Goal: Task Accomplishment & Management: Manage account settings

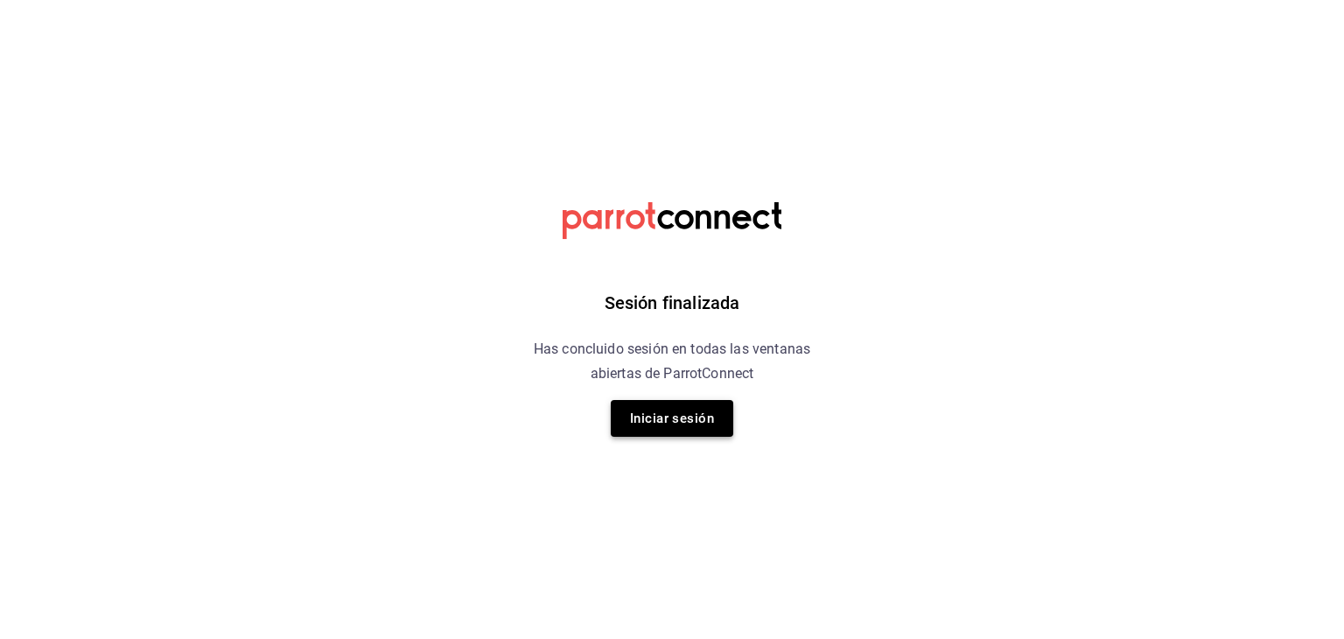
click at [654, 401] on button "Iniciar sesión" at bounding box center [672, 418] width 122 height 37
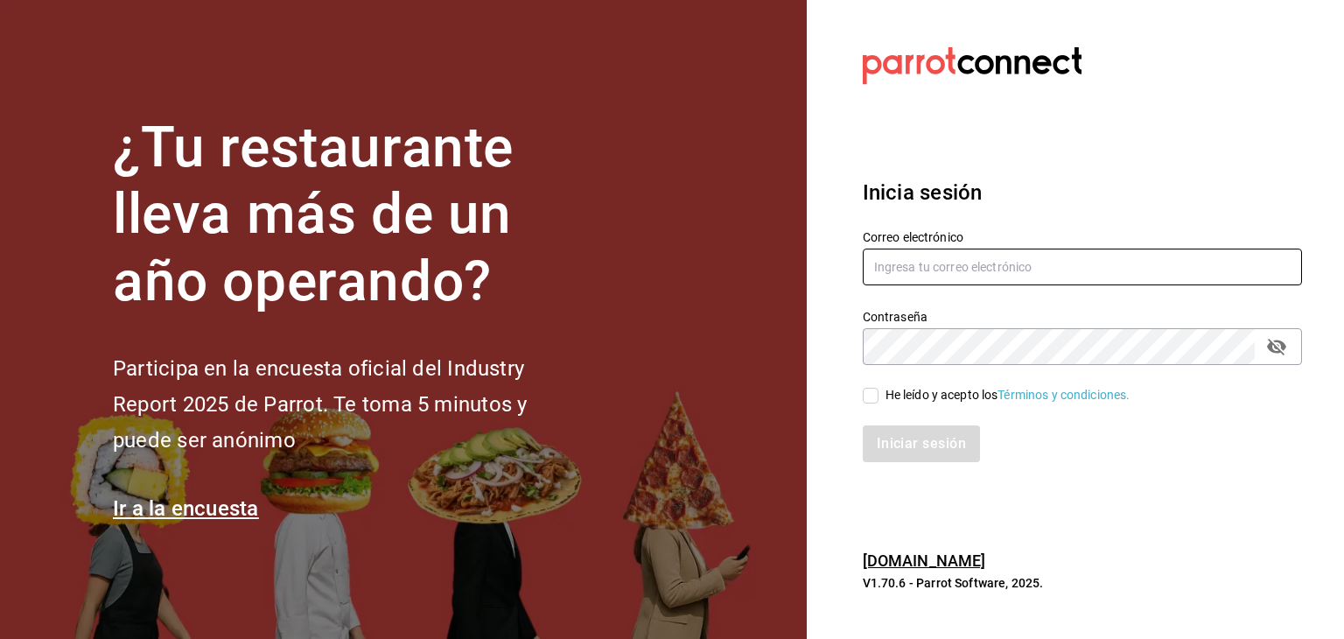
type input "[EMAIL_ADDRESS][DOMAIN_NAME]"
click at [887, 386] on div "He leído y acepto los Términos y condiciones." at bounding box center [1007, 395] width 245 height 18
click at [878, 388] on input "He leído y acepto los Términos y condiciones." at bounding box center [871, 396] width 16 height 16
checkbox input "true"
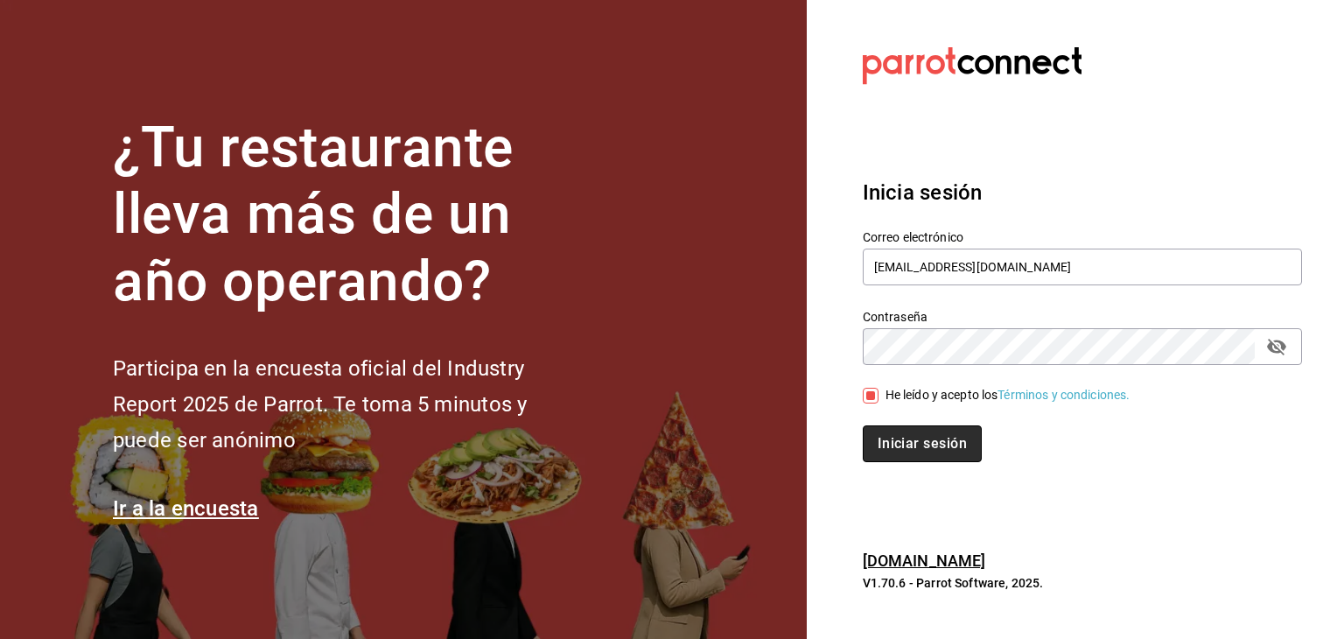
click at [910, 432] on button "Iniciar sesión" at bounding box center [922, 443] width 119 height 37
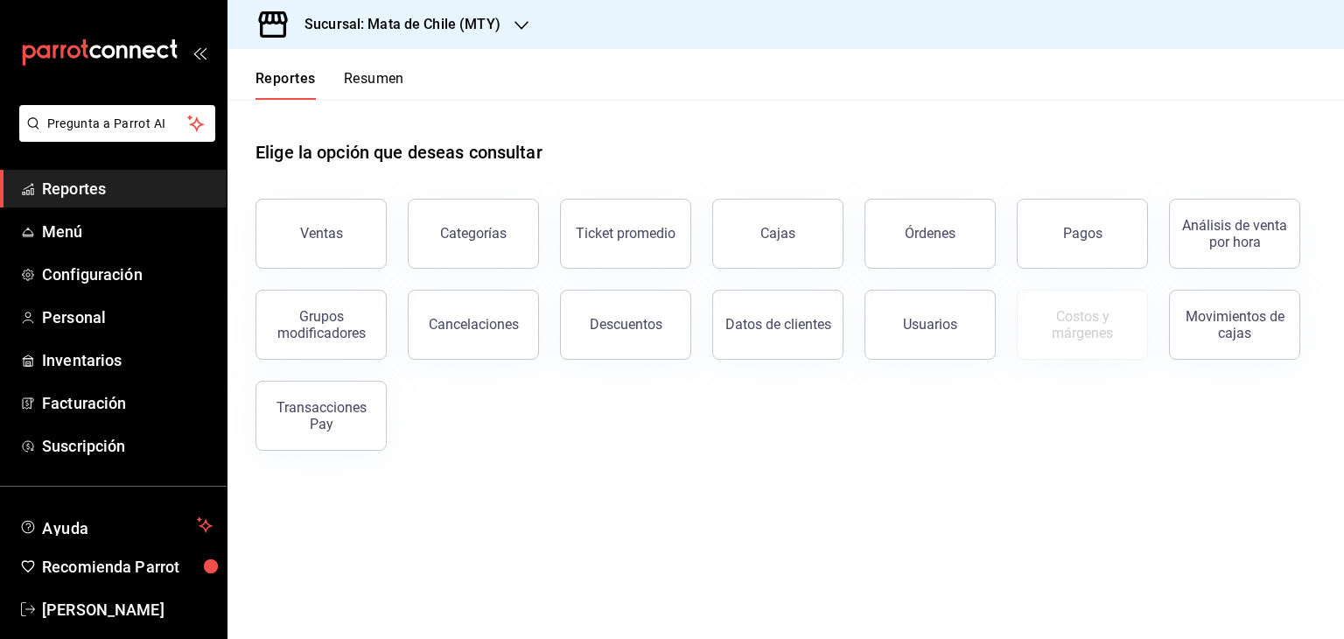
click at [423, 21] on h3 "Sucursal: Mata de Chile (MTY)" at bounding box center [395, 24] width 210 height 21
click at [385, 107] on div "Mata de Chile (Metepec)" at bounding box center [358, 115] width 234 height 18
click at [106, 244] on link "Menú" at bounding box center [113, 232] width 227 height 38
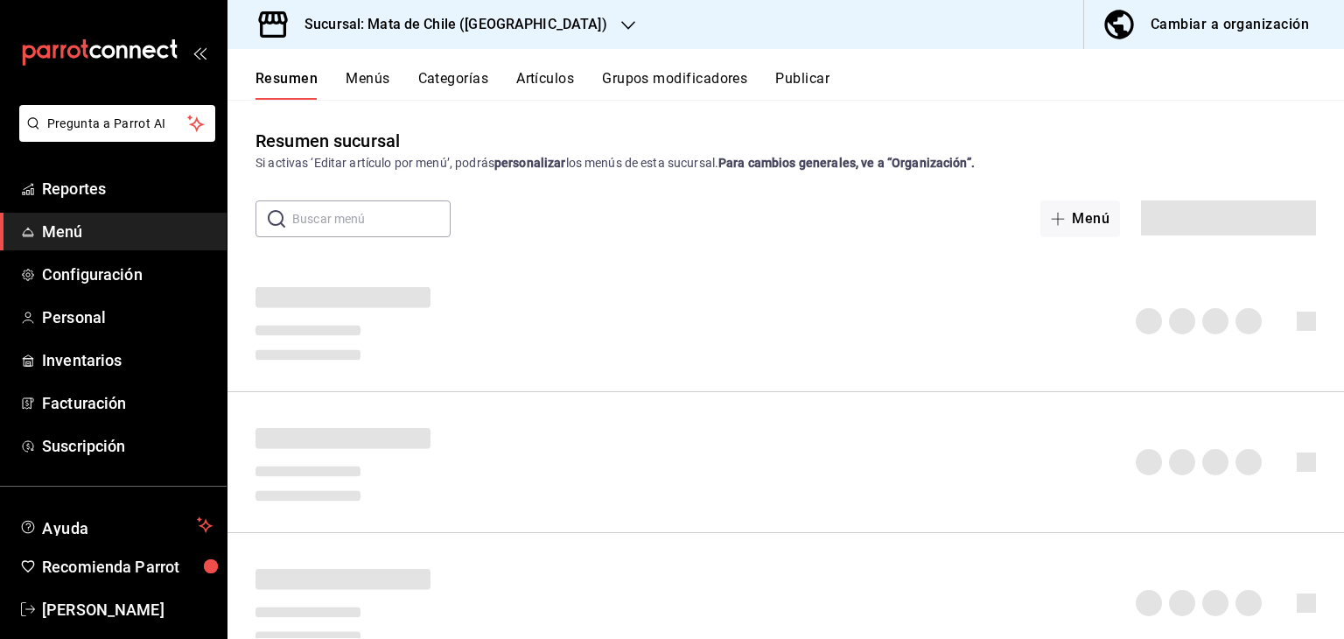
click at [546, 89] on button "Artículos" at bounding box center [545, 85] width 58 height 30
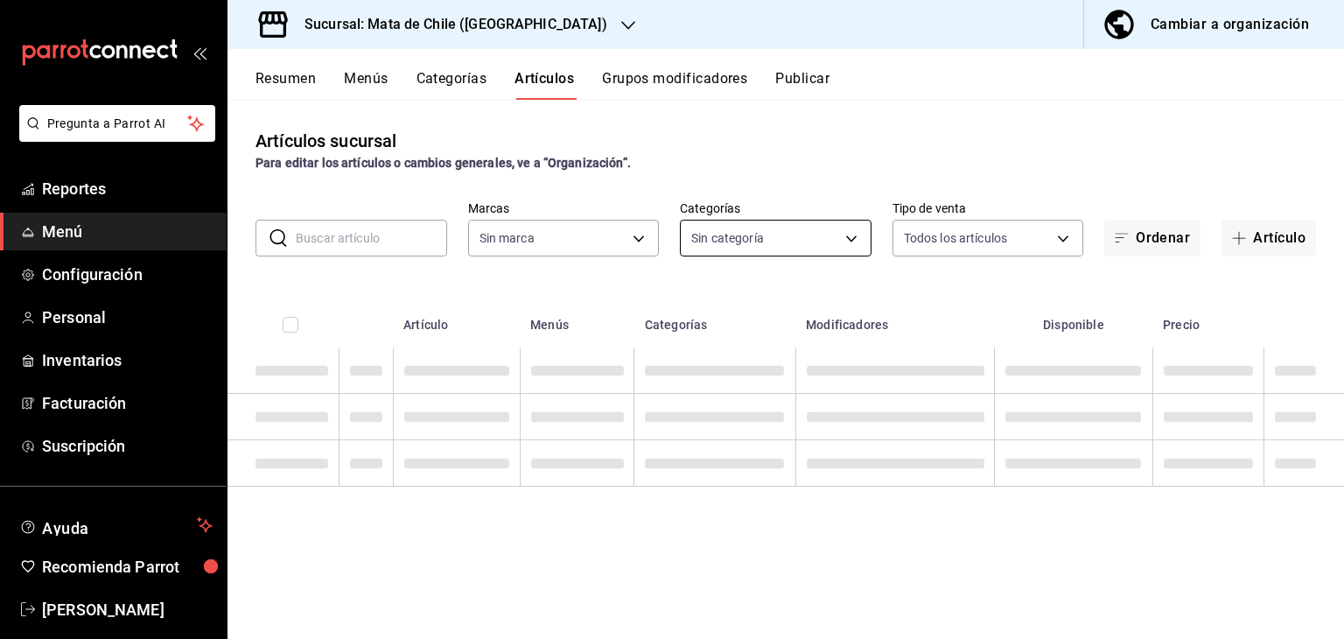
click at [752, 235] on body "Pregunta a Parrot AI Reportes Menú Configuración Personal Inventarios Facturaci…" at bounding box center [672, 319] width 1344 height 639
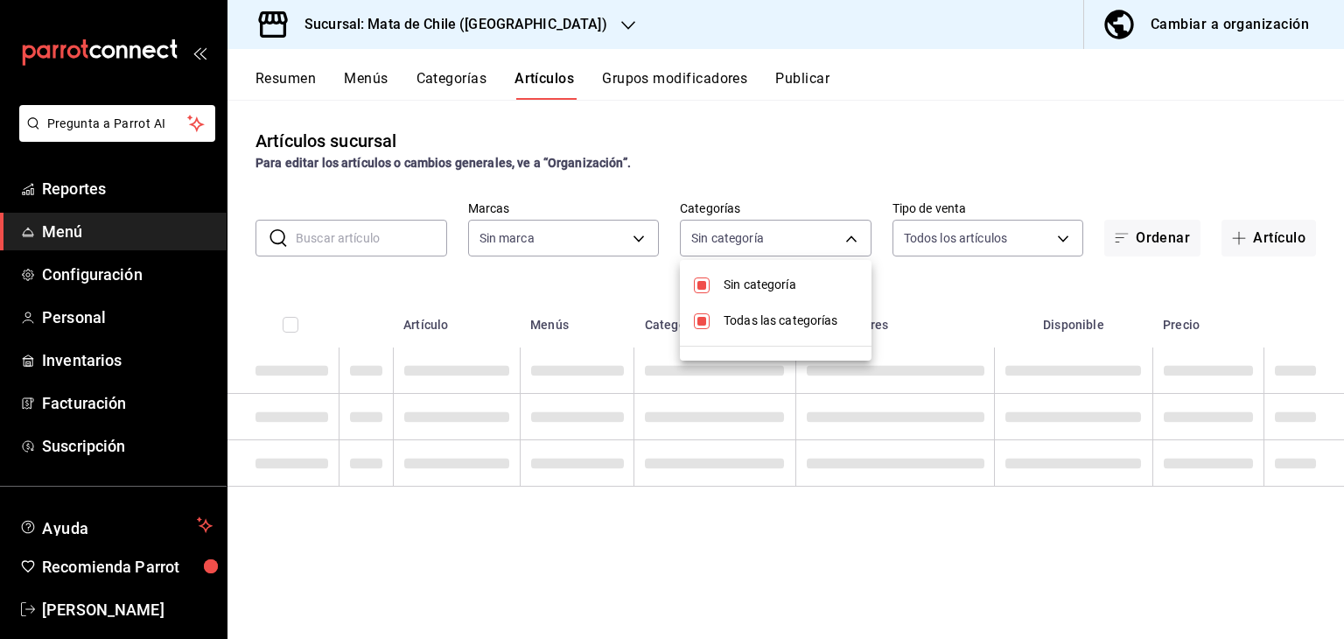
type input "f4b11457-1122-4e93-a1fc-b810eb3748b2"
click at [801, 260] on ul "Sin categoría Todas las categorías" at bounding box center [776, 310] width 192 height 101
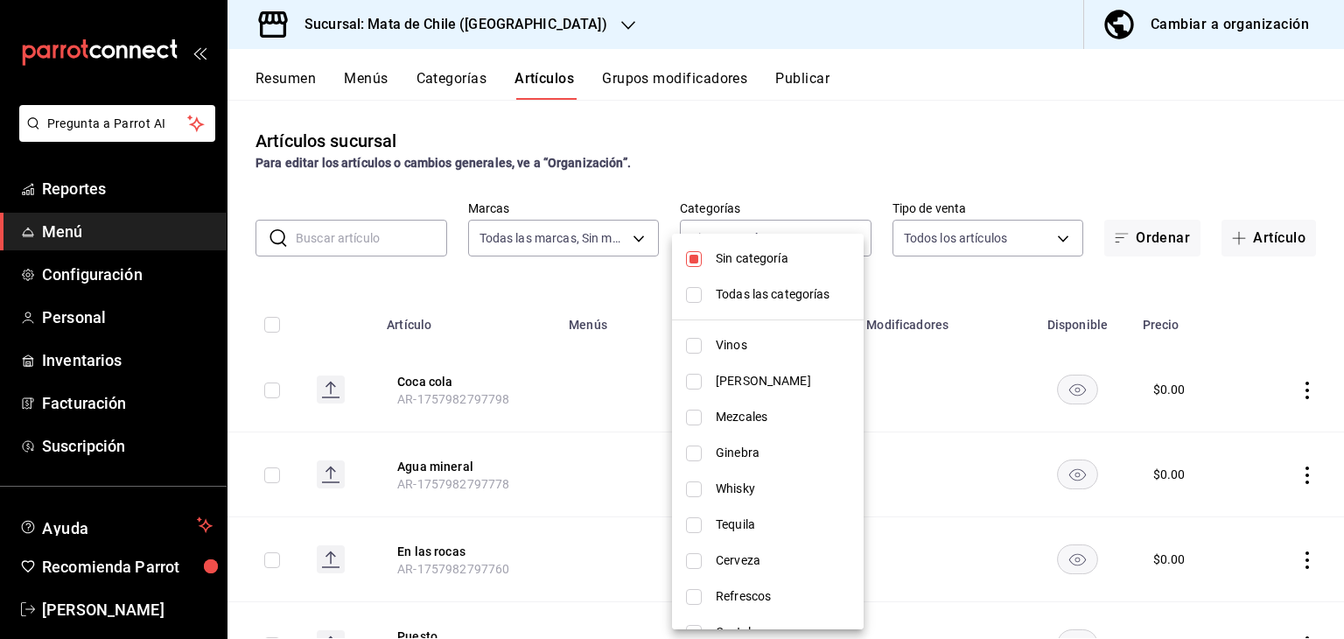
checkbox input "false"
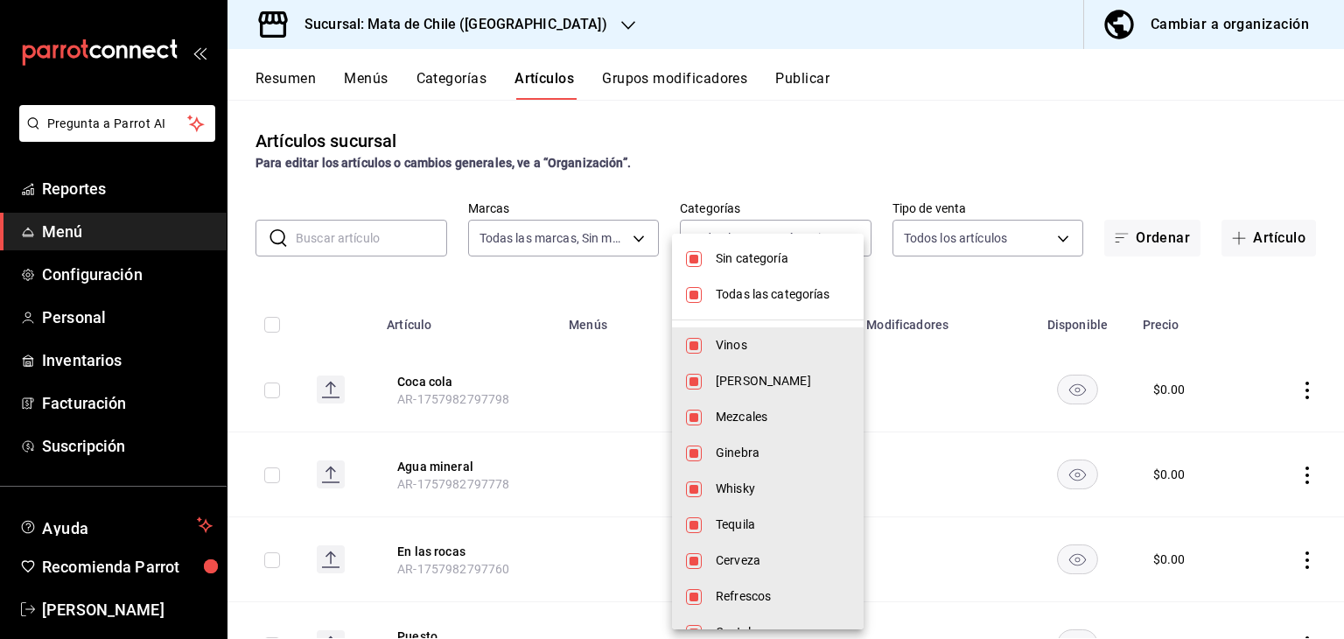
type input "a1fec979-7794-49c6-bfe9-4bedd1fc643c,d733d896-b241-4500-8c73-f8b4c6237982,c8a04…"
checkbox input "true"
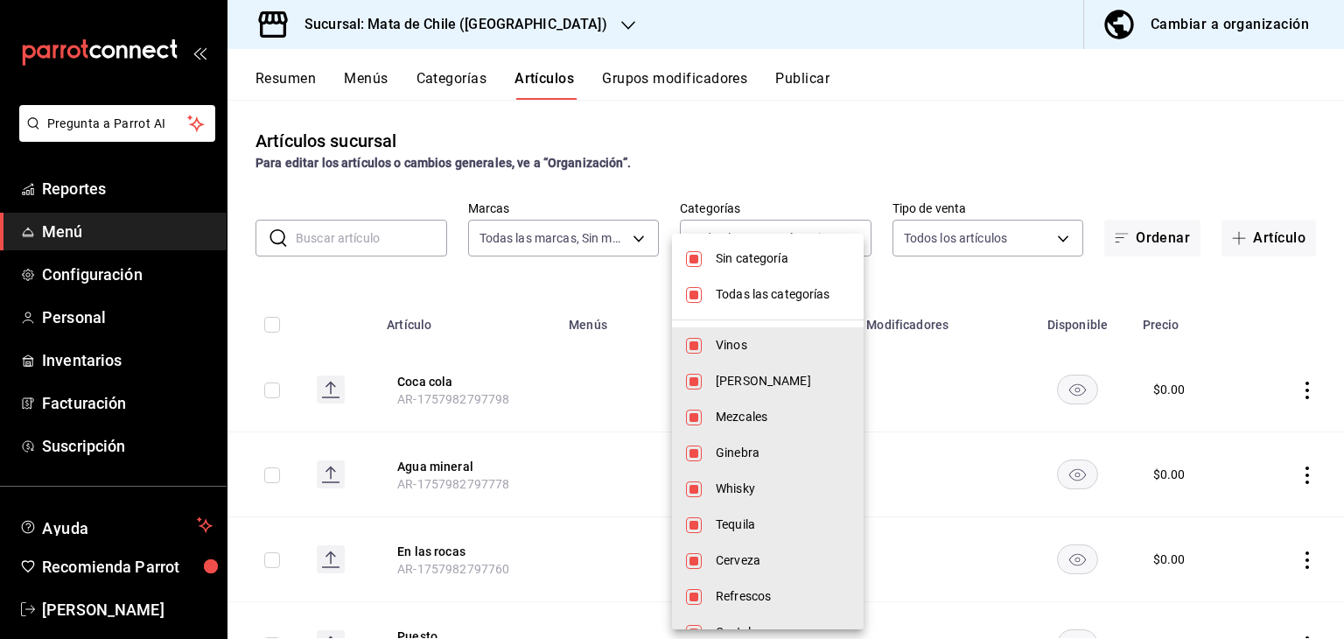
checkbox input "true"
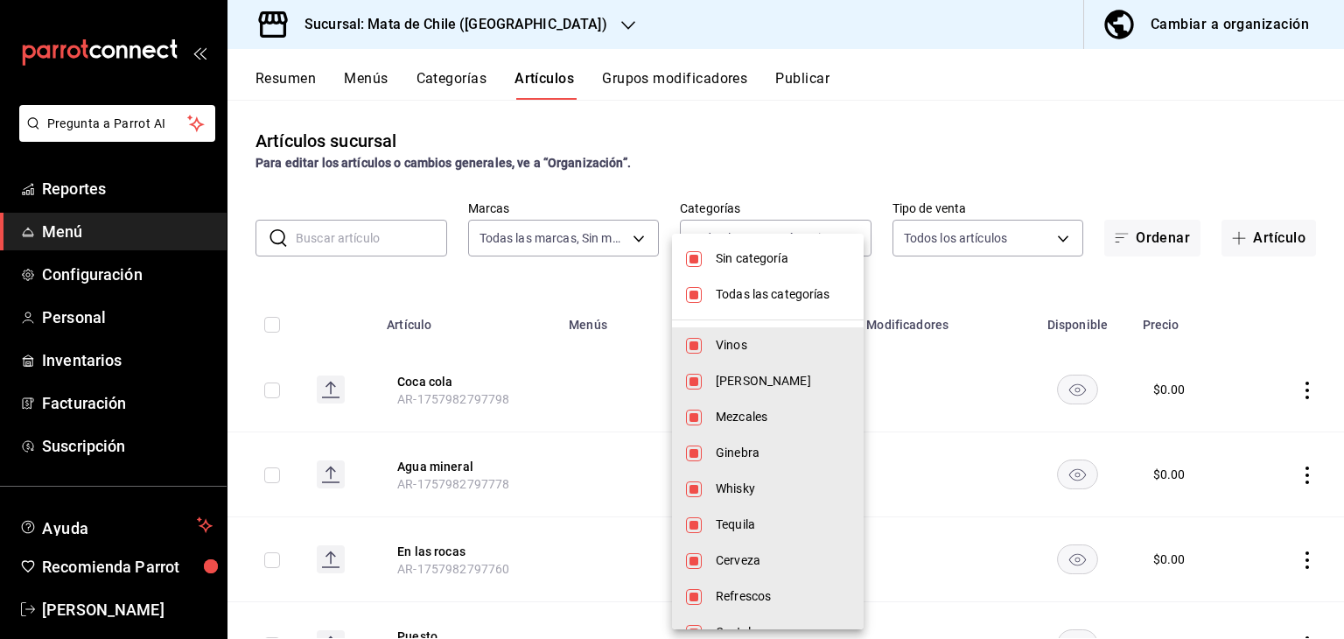
checkbox input "true"
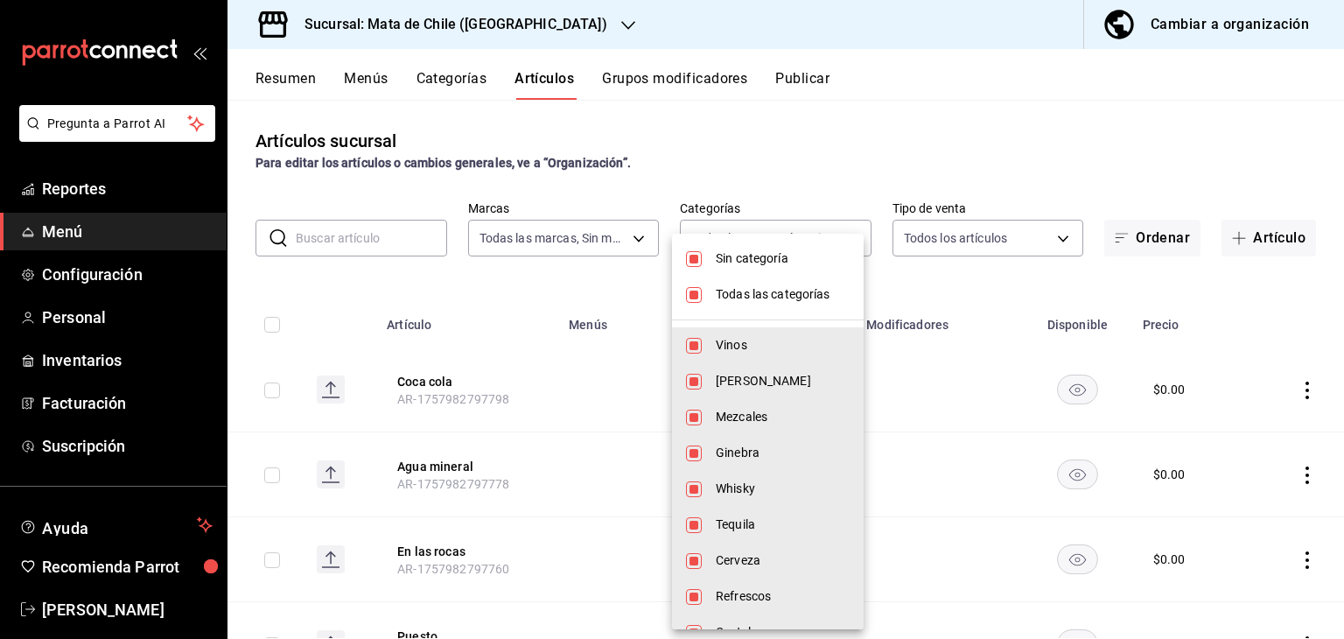
checkbox input "true"
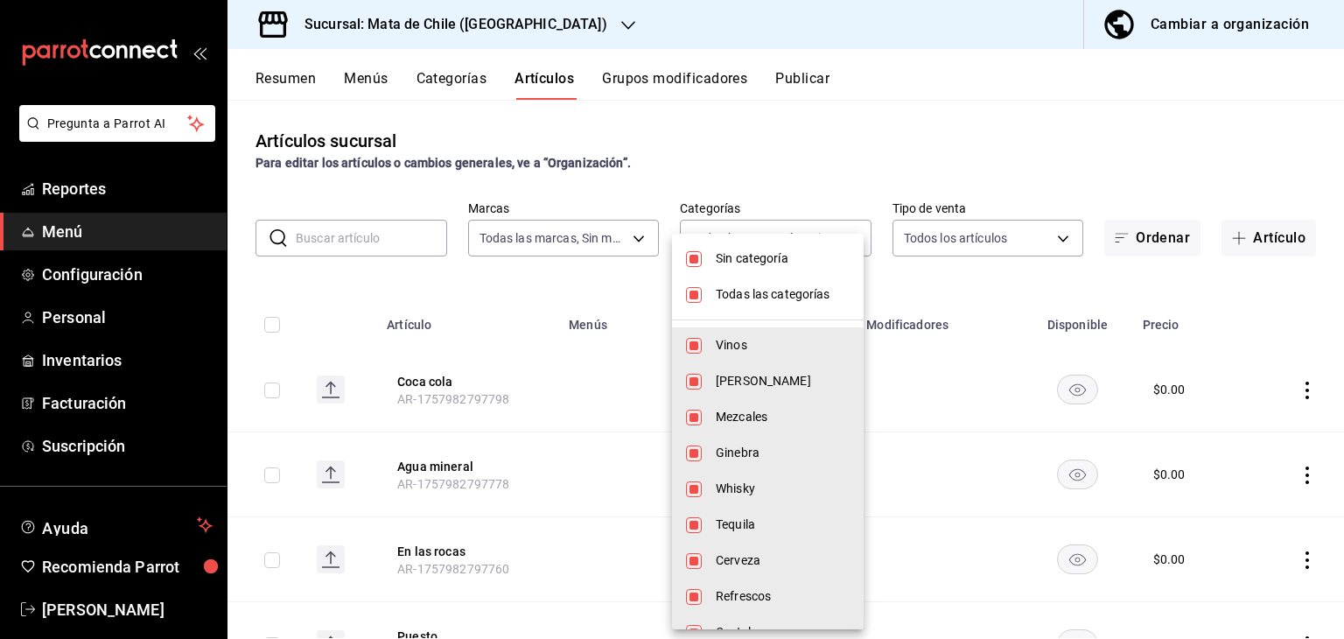
checkbox input "true"
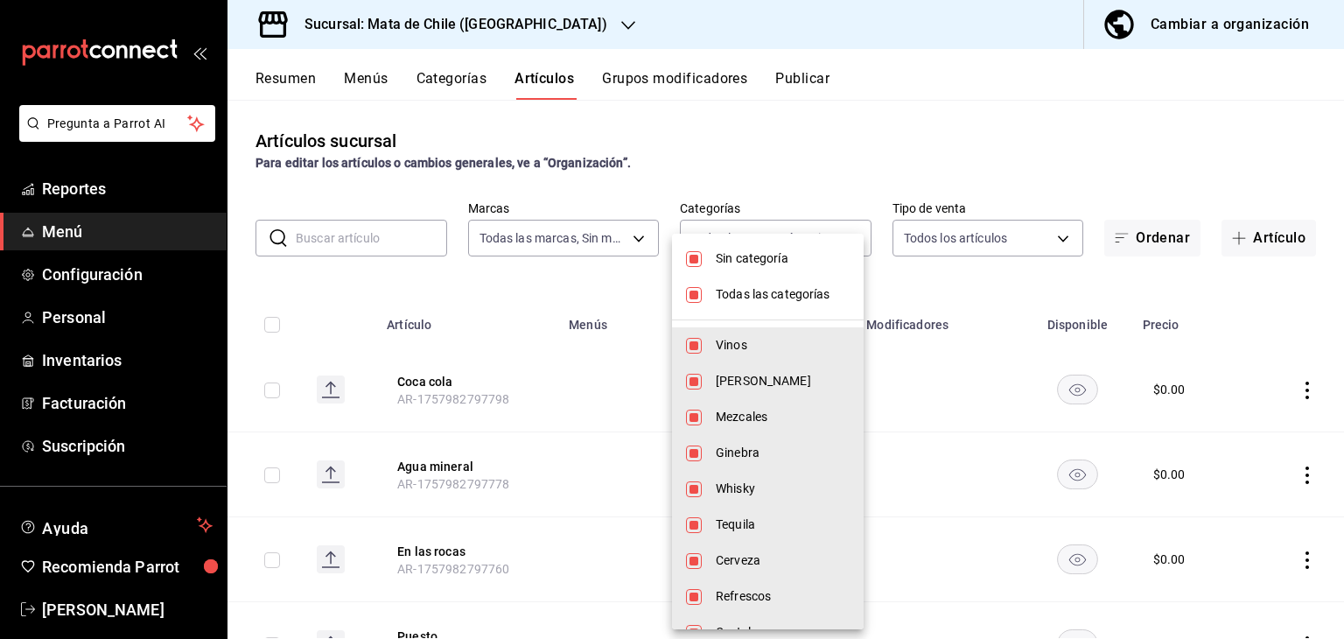
checkbox input "true"
click at [729, 283] on li "Todas las categorías" at bounding box center [768, 294] width 192 height 36
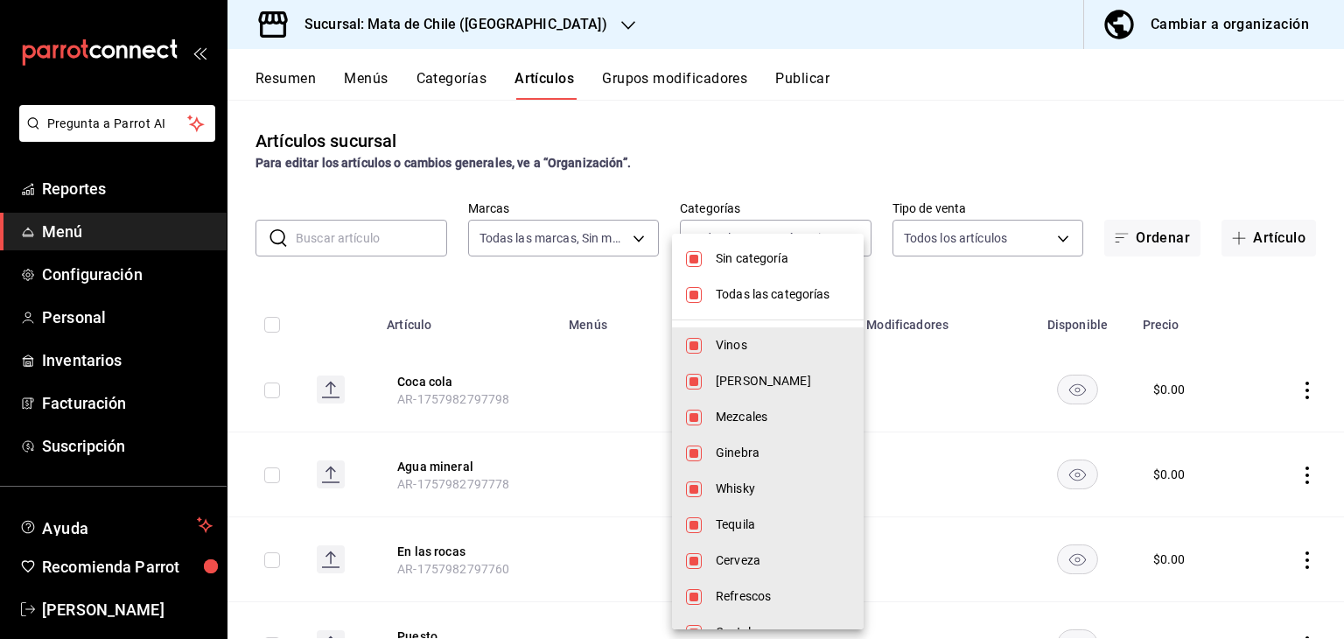
checkbox input "false"
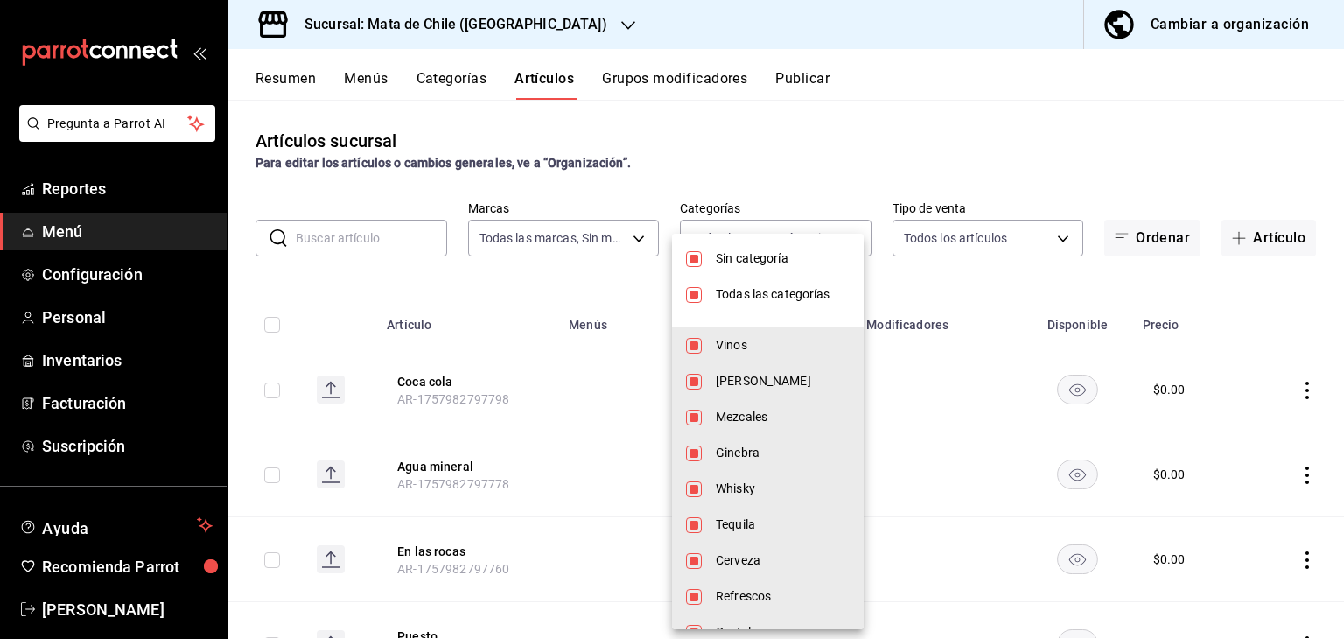
checkbox input "false"
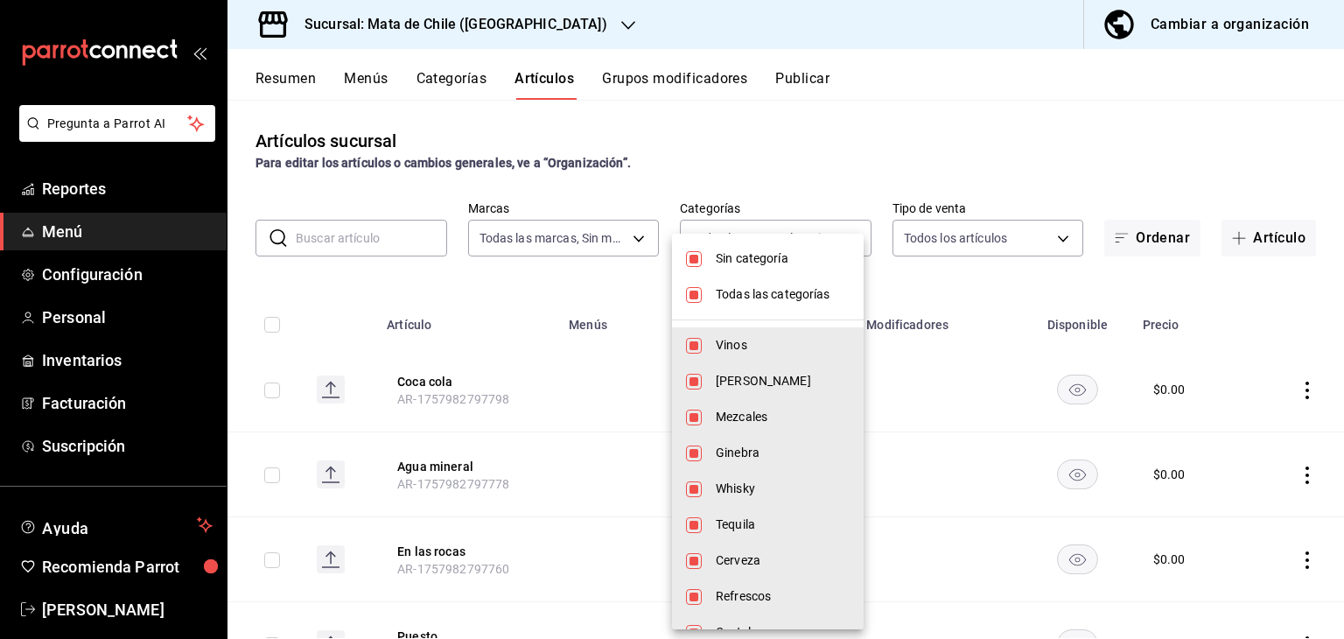
checkbox input "false"
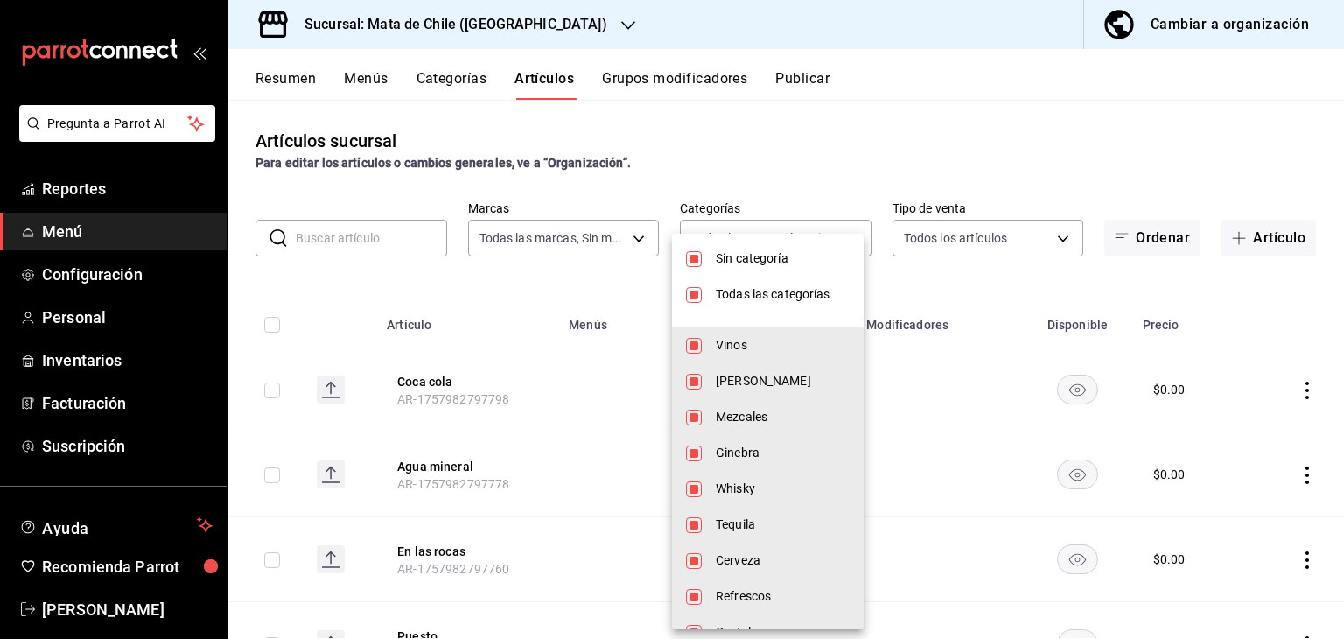
checkbox input "false"
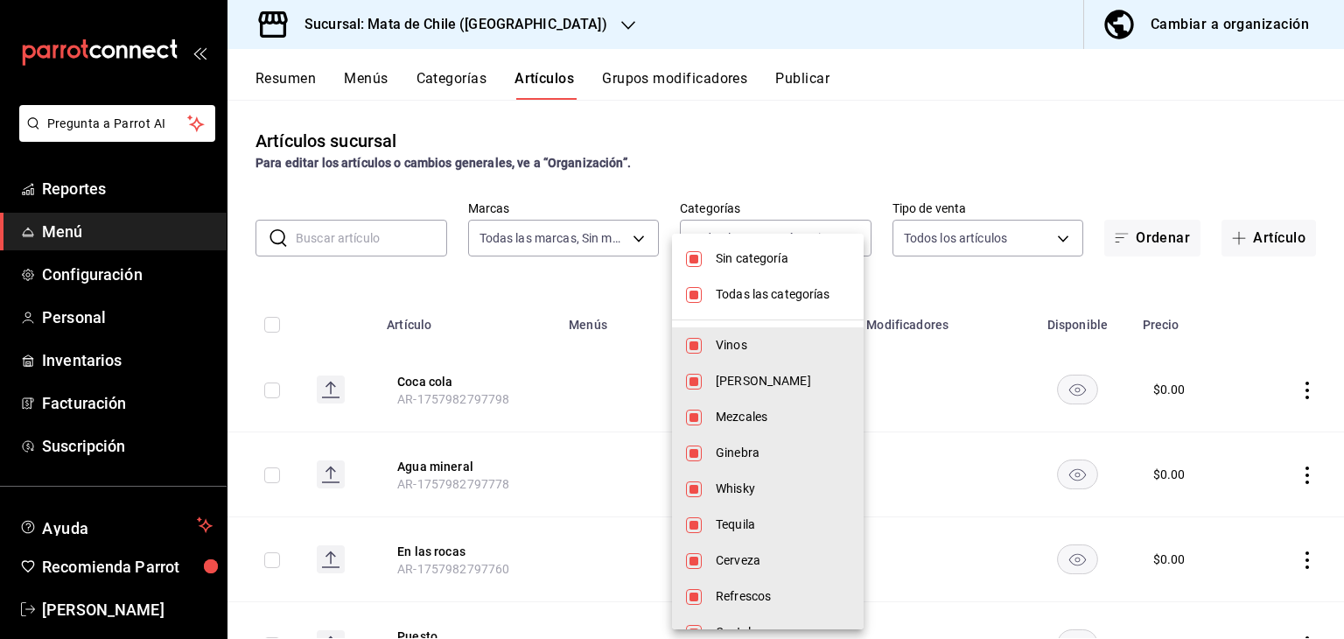
checkbox input "false"
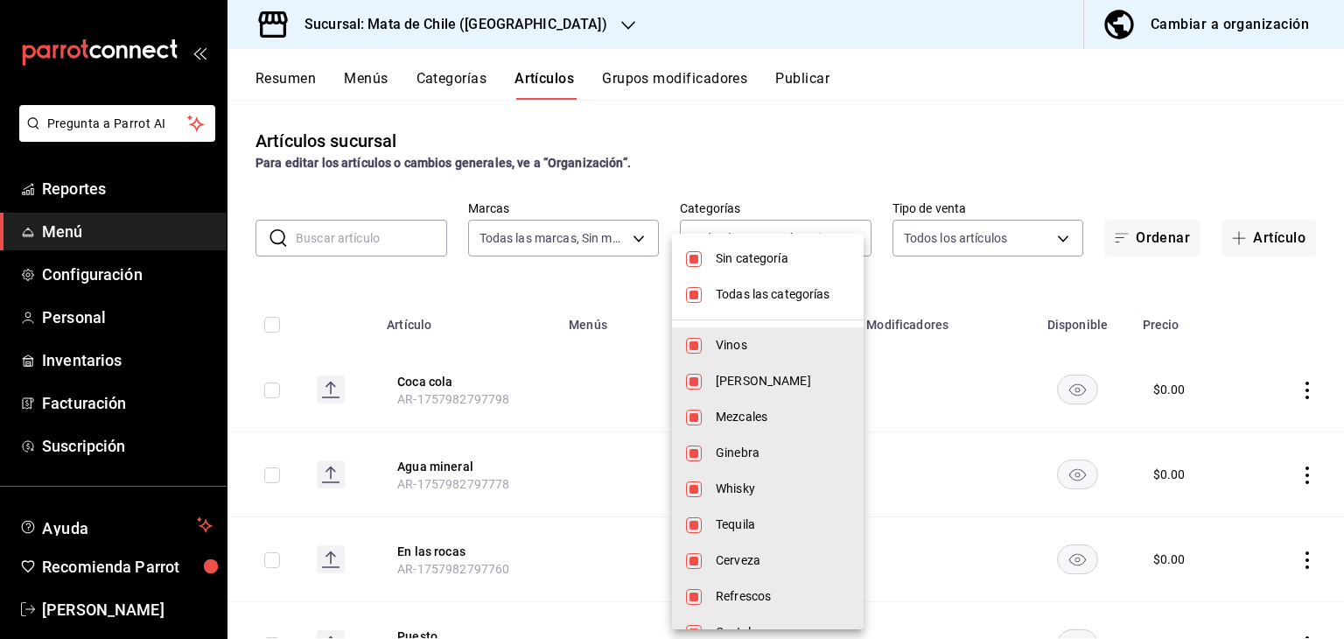
checkbox input "false"
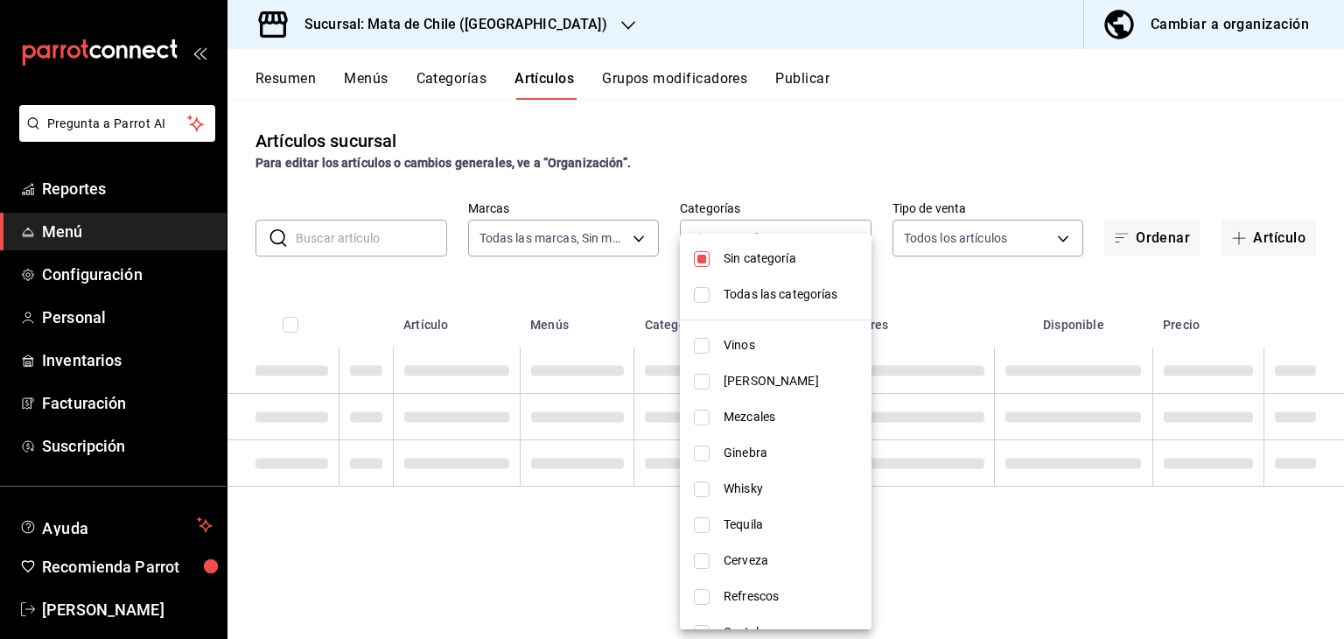
click at [737, 261] on span "Sin categoría" at bounding box center [791, 258] width 134 height 18
checkbox input "false"
click at [735, 340] on span "Vinos" at bounding box center [791, 345] width 134 height 18
type input "a1fec979-7794-49c6-bfe9-4bedd1fc643c"
checkbox input "true"
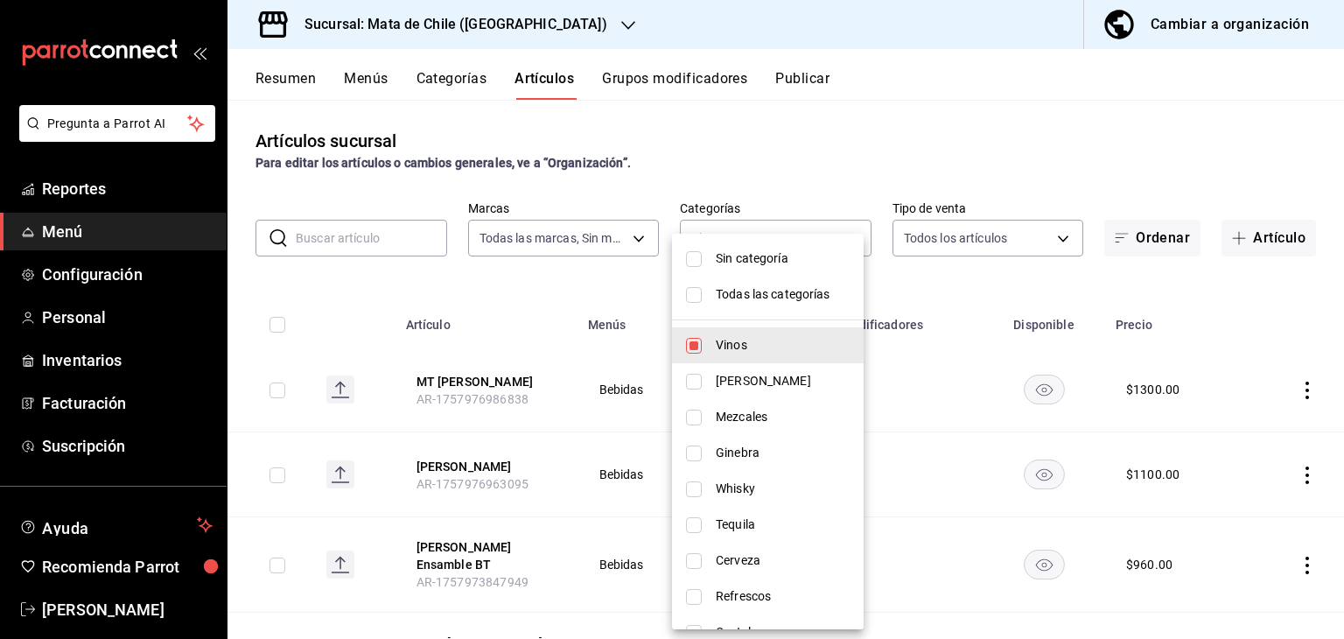
click at [760, 192] on div at bounding box center [672, 319] width 1344 height 639
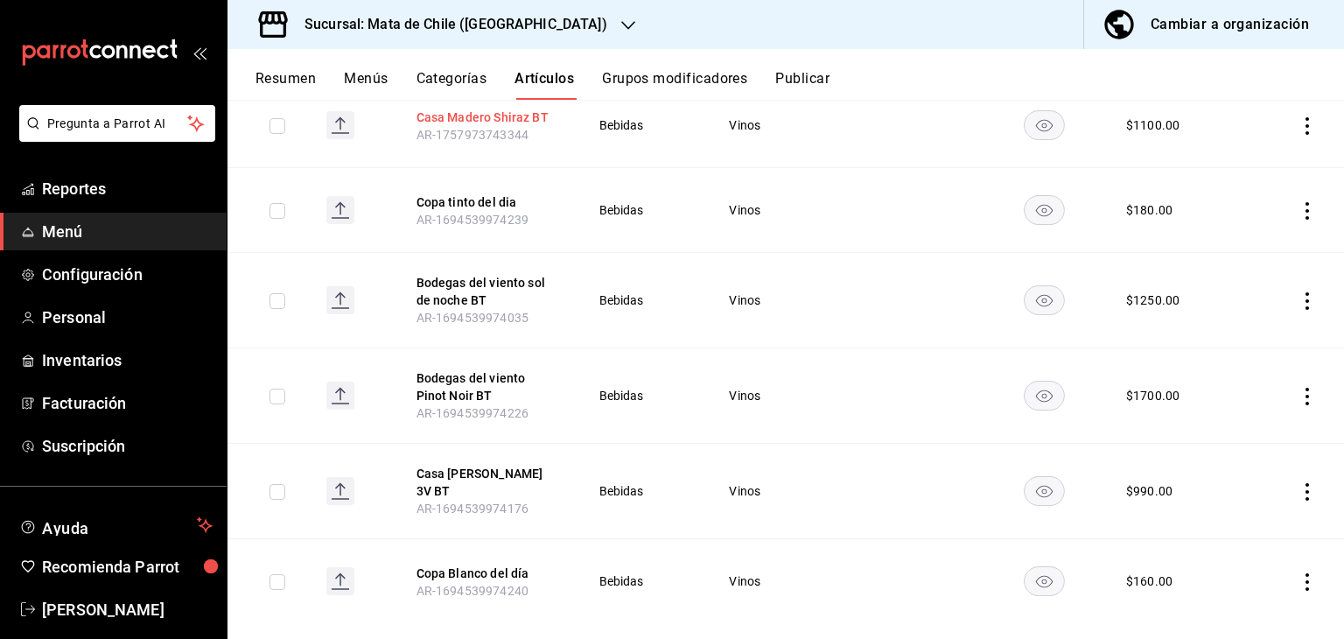
scroll to position [735, 0]
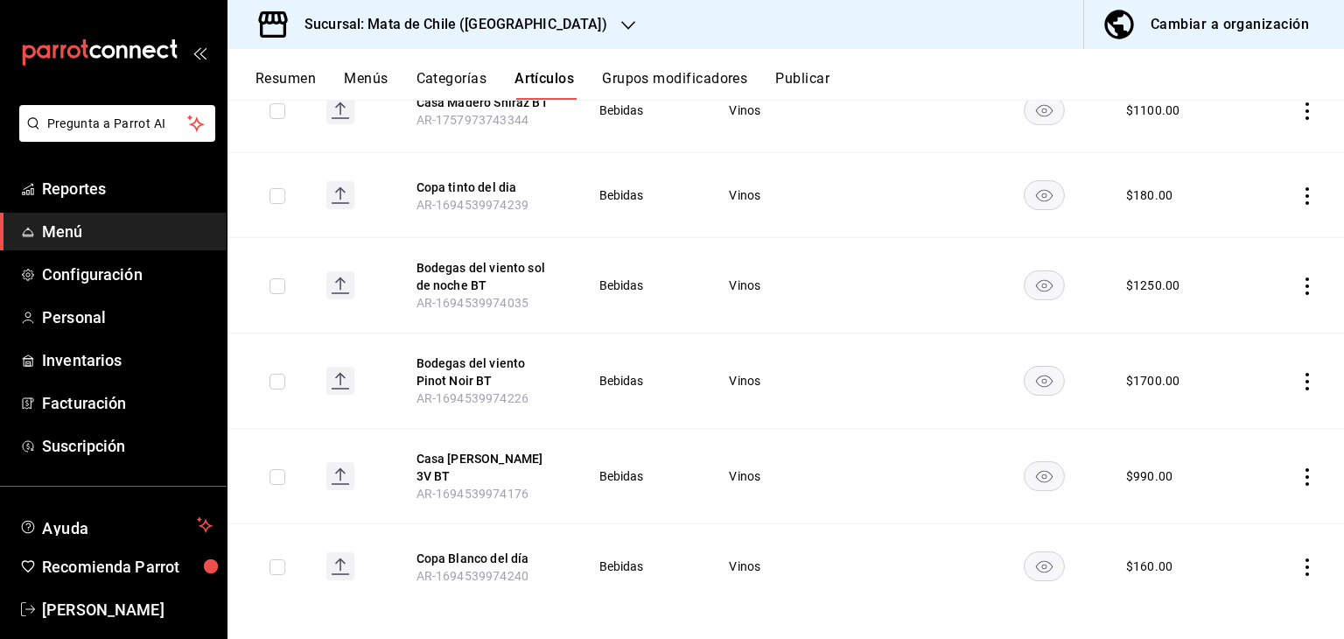
click at [490, 470] on button "Casa Madero 3V BT" at bounding box center [486, 467] width 140 height 35
click at [479, 429] on th "Bodegas del viento Pinot Noir BT AR-1694539974226" at bounding box center [486, 380] width 182 height 95
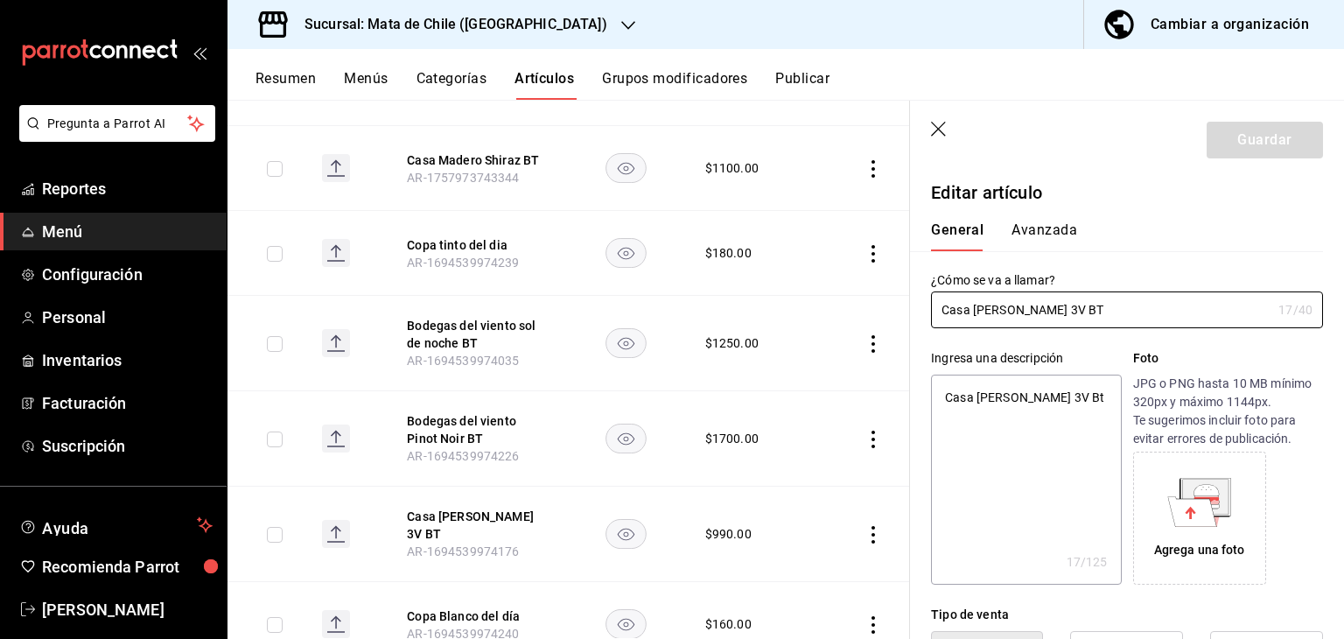
type textarea "x"
type input "$990.00"
click at [1043, 315] on input "Casa Madero 3V BT" at bounding box center [1101, 309] width 340 height 35
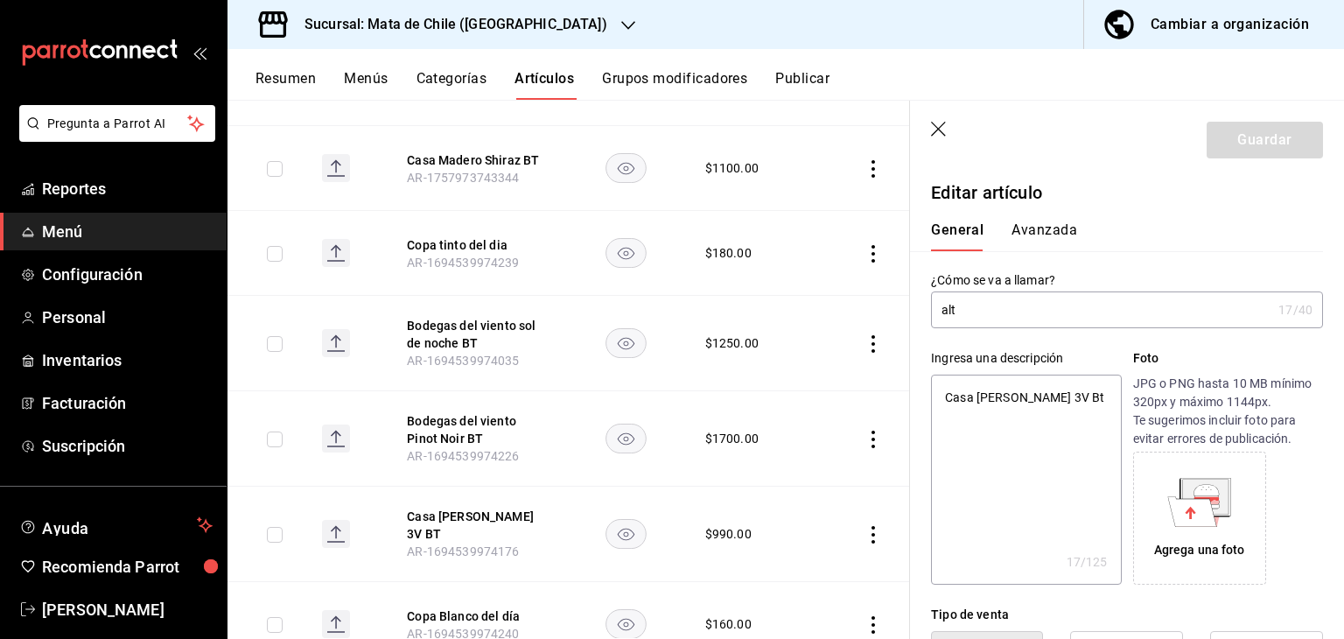
type input "alto"
type textarea "x"
type input "alt"
type textarea "x"
type input "al"
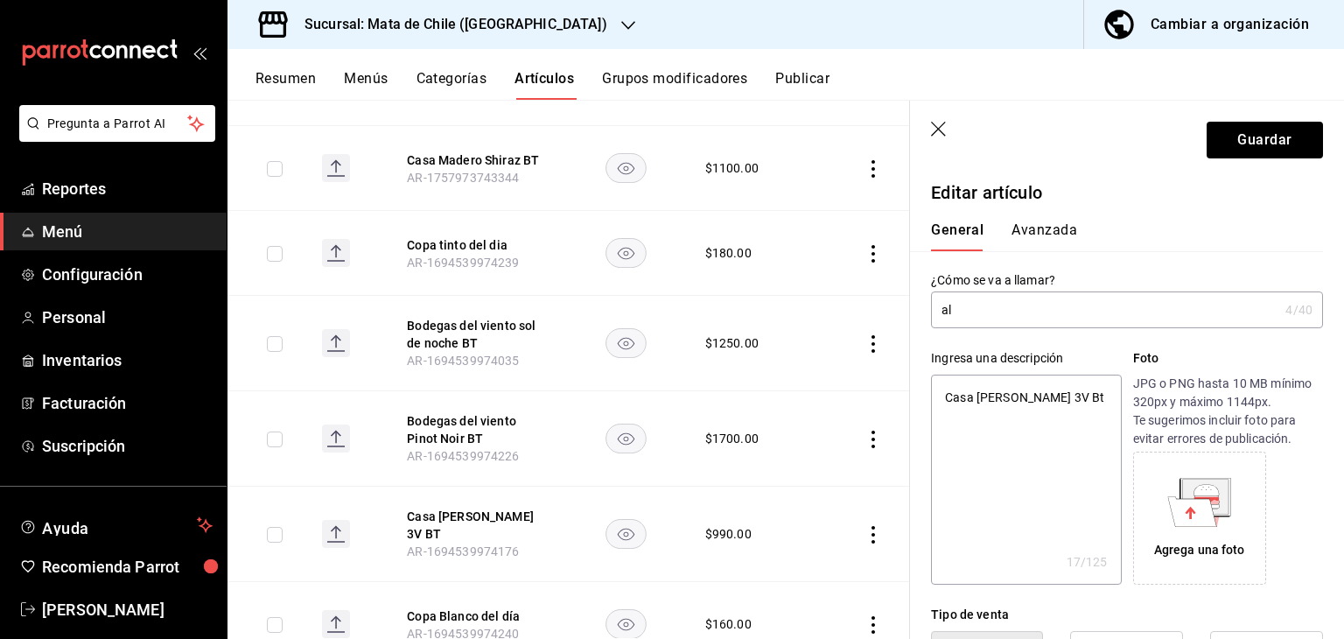
type textarea "x"
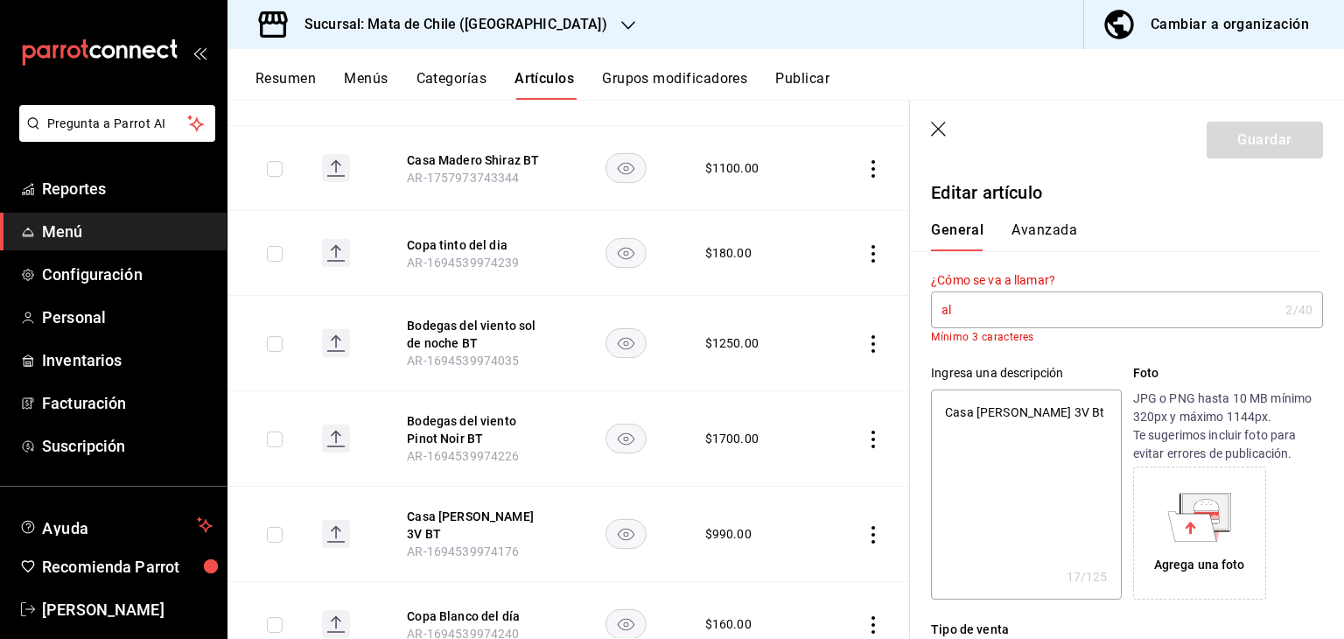
type input "a"
type input "A"
type textarea "x"
type input "AL"
type textarea "x"
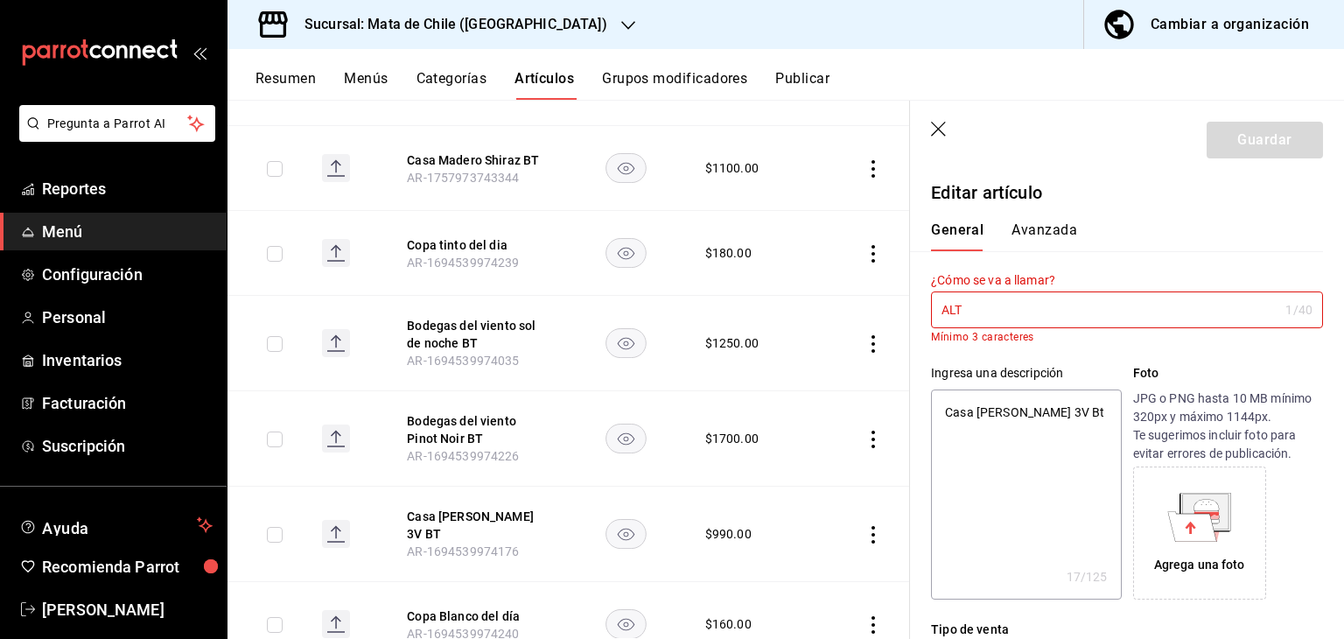
type input "ALTO"
type textarea "x"
type input "ALTOTI"
type textarea "x"
type input "ALTOTINTO"
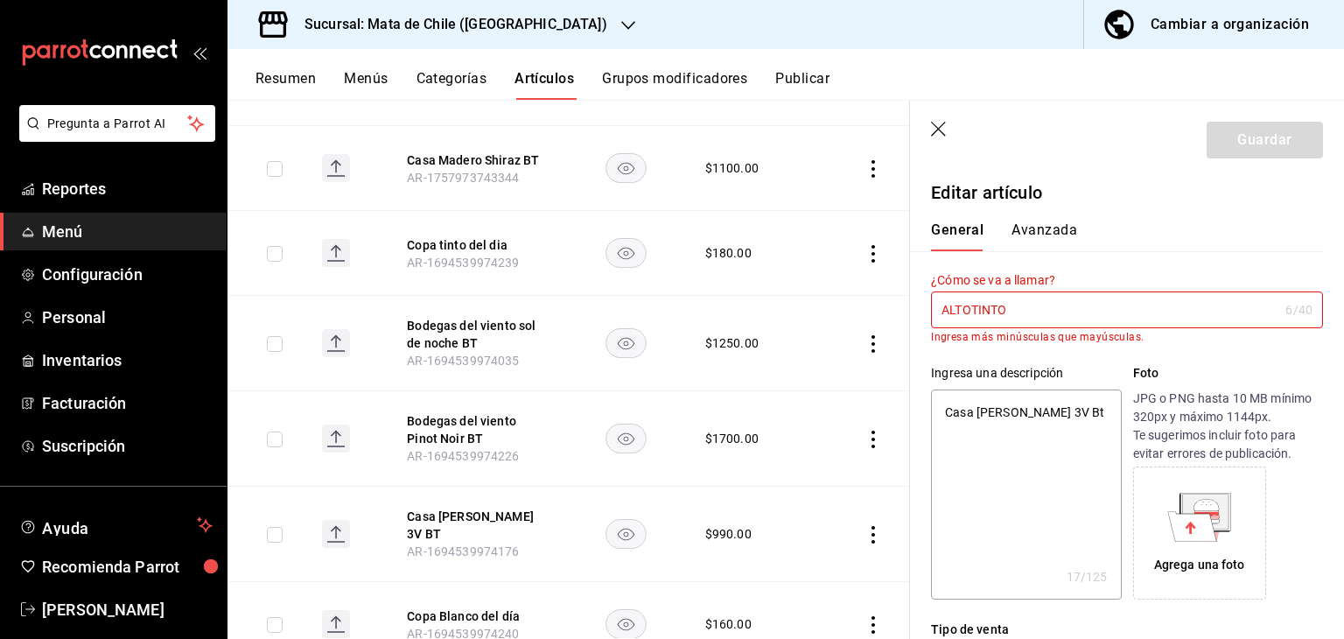
type textarea "x"
type input "ALTOTINTO"
type textarea "x"
type input "ALTOTINTO S"
type textarea "x"
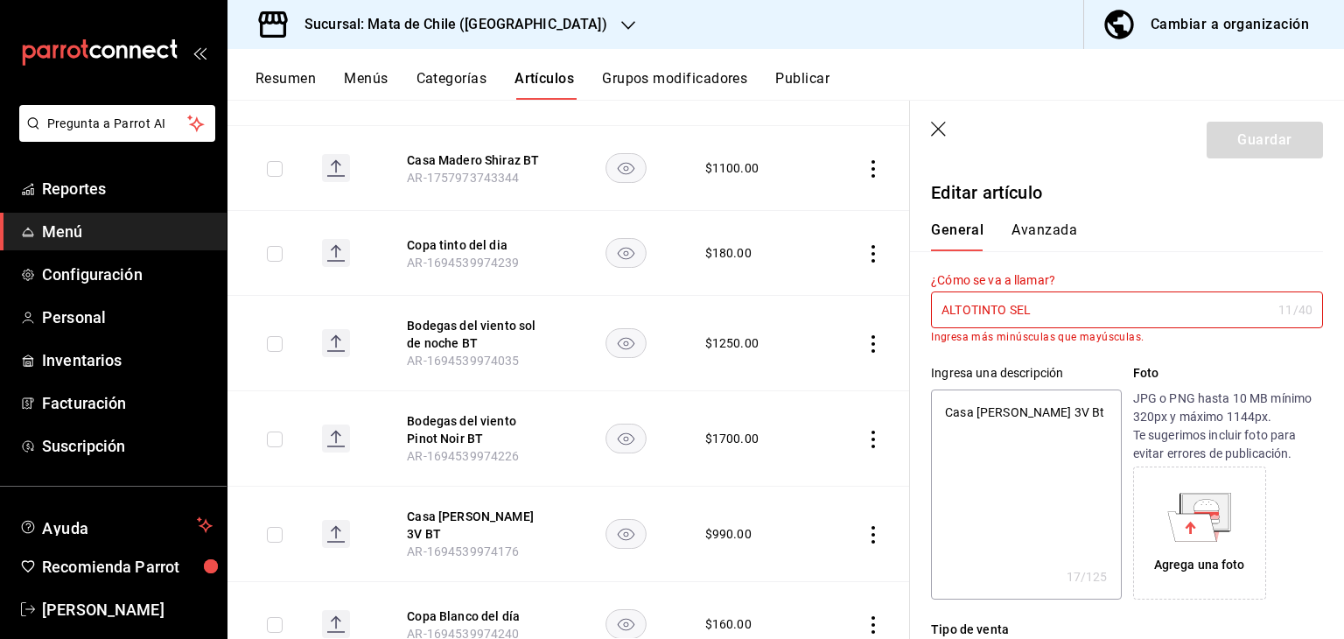
type input "ALTOTINTO SELE"
type textarea "x"
type input "ALTOTINTO SEL"
type textarea "x"
type input "A"
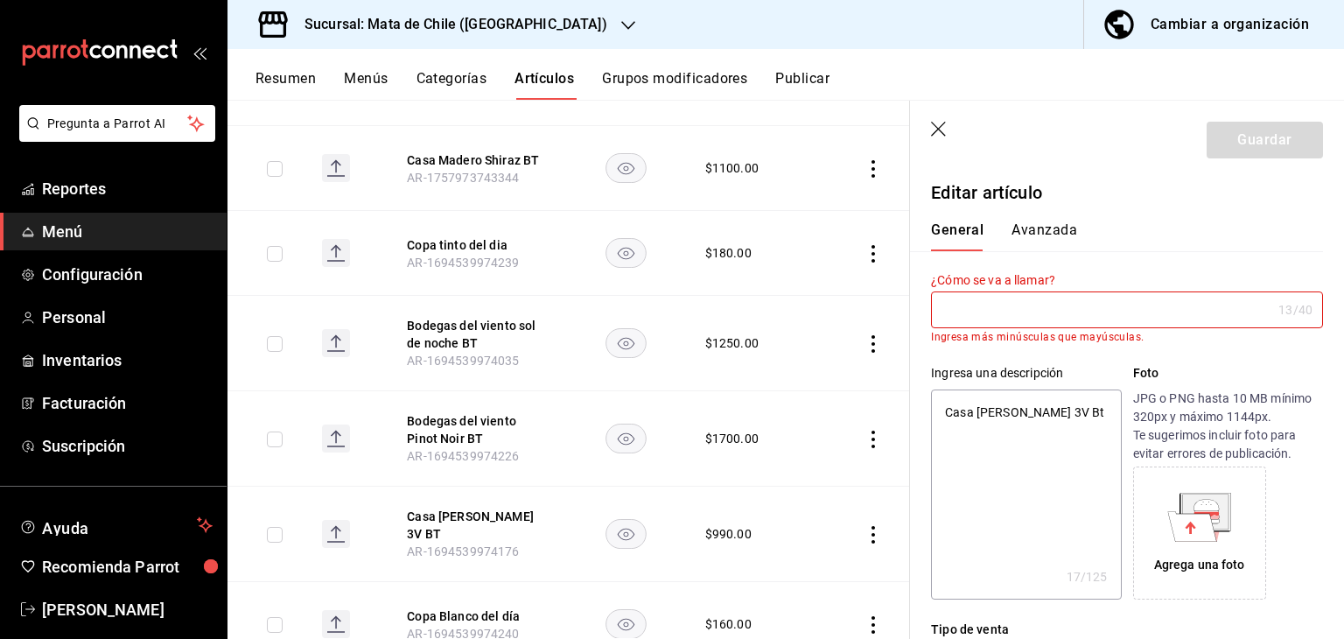
type textarea "x"
type input "A"
type textarea "x"
type input "Alto"
type textarea "x"
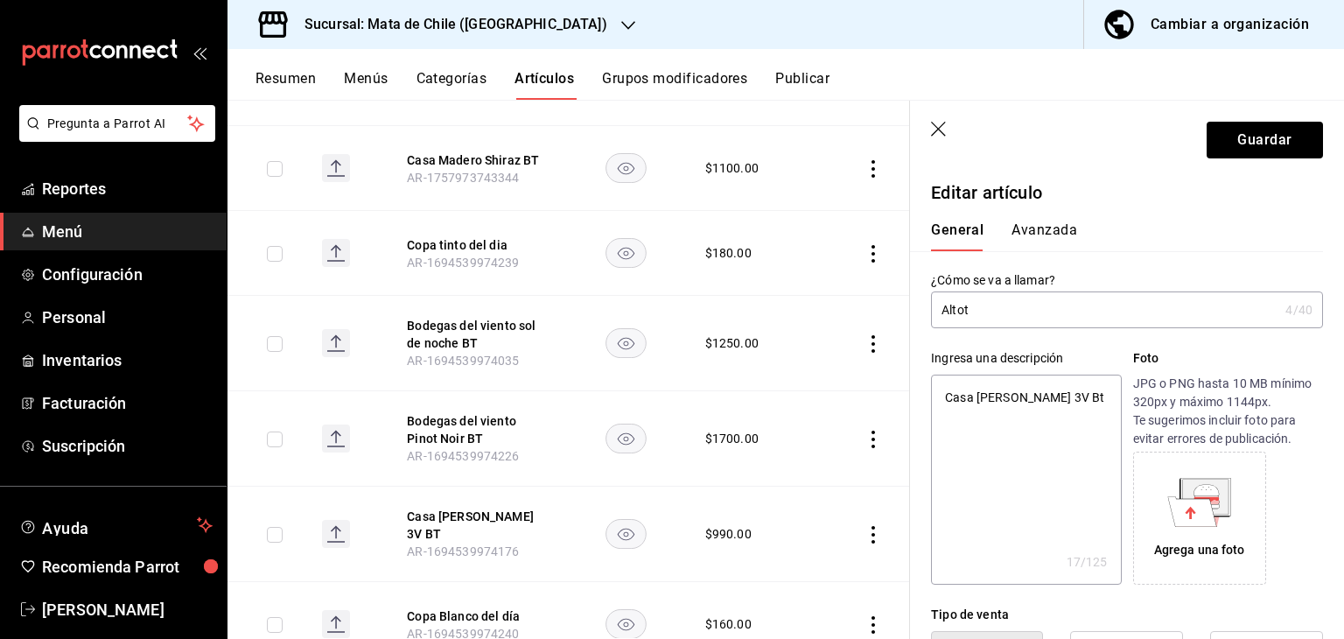
type input "Altoti"
type textarea "x"
type input "Altotinto"
type textarea "x"
type input "Altotinto S"
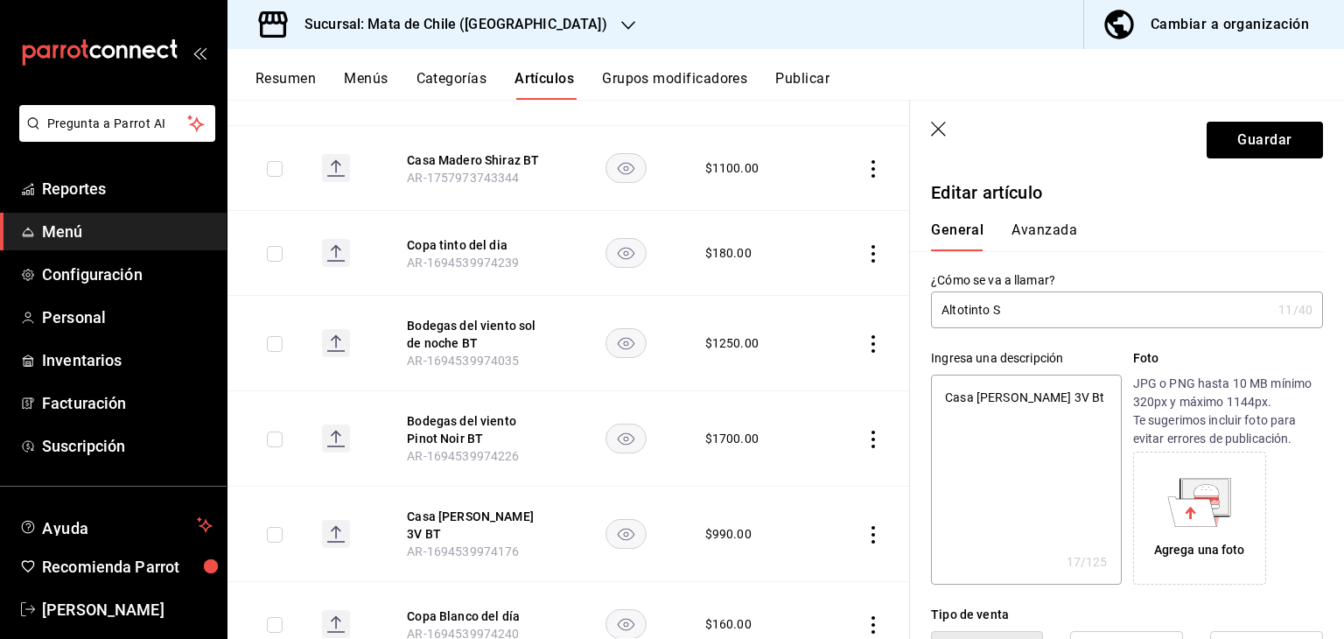
type textarea "x"
type input "Altotinto Se"
type textarea "x"
type input "Altotinto Selecci"
type textarea "x"
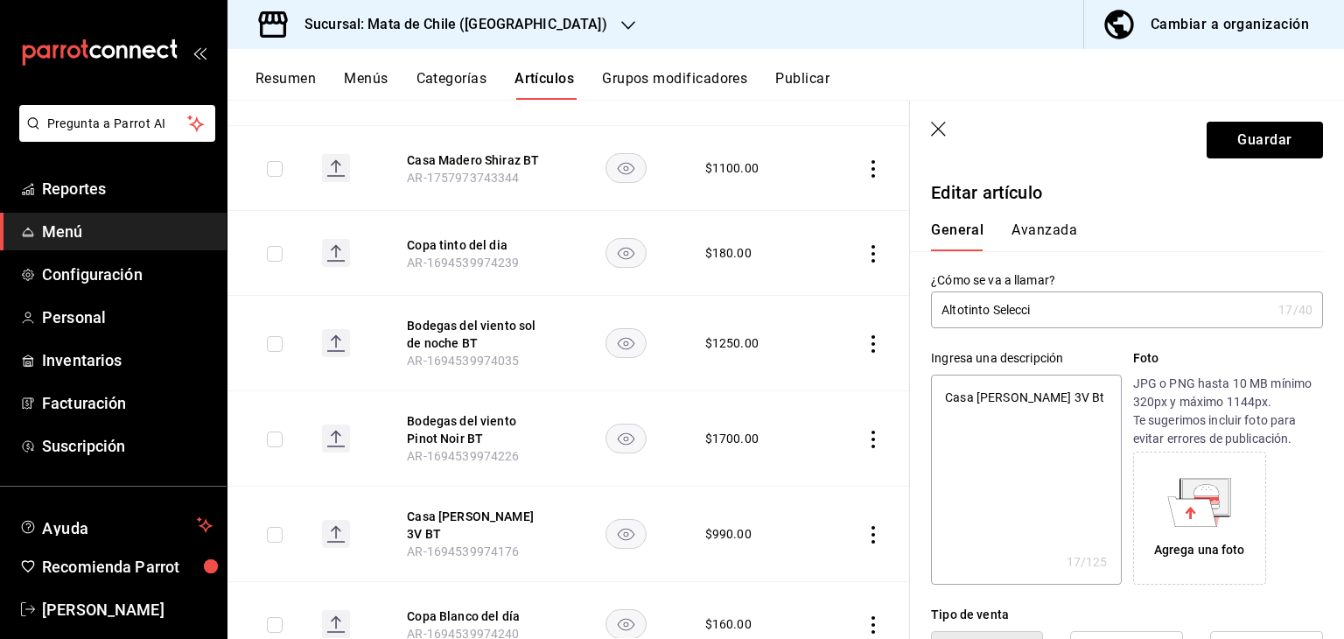
type input "Altotinto Selecció"
type textarea "x"
type input "Altotinto Selección"
type textarea "x"
type input "Altotinto Selección"
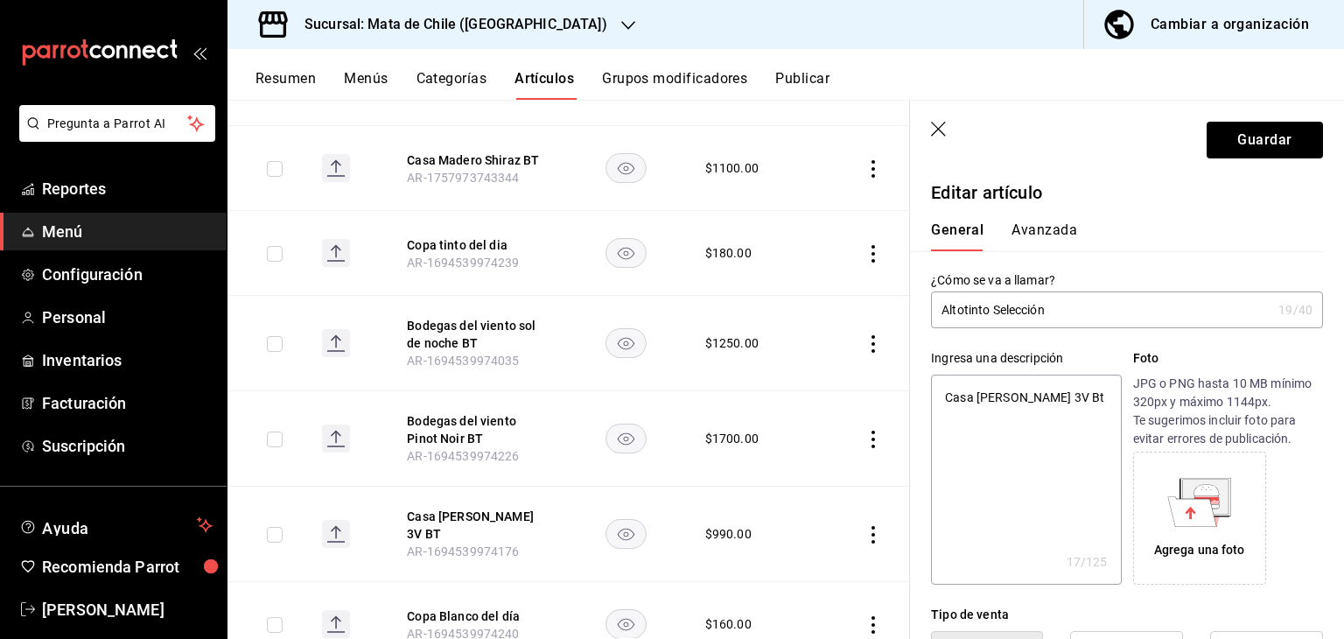
type textarea "x"
type input "Altotinto Selecció"
type textarea "x"
type input "Altotinto Seleccio"
type textarea "x"
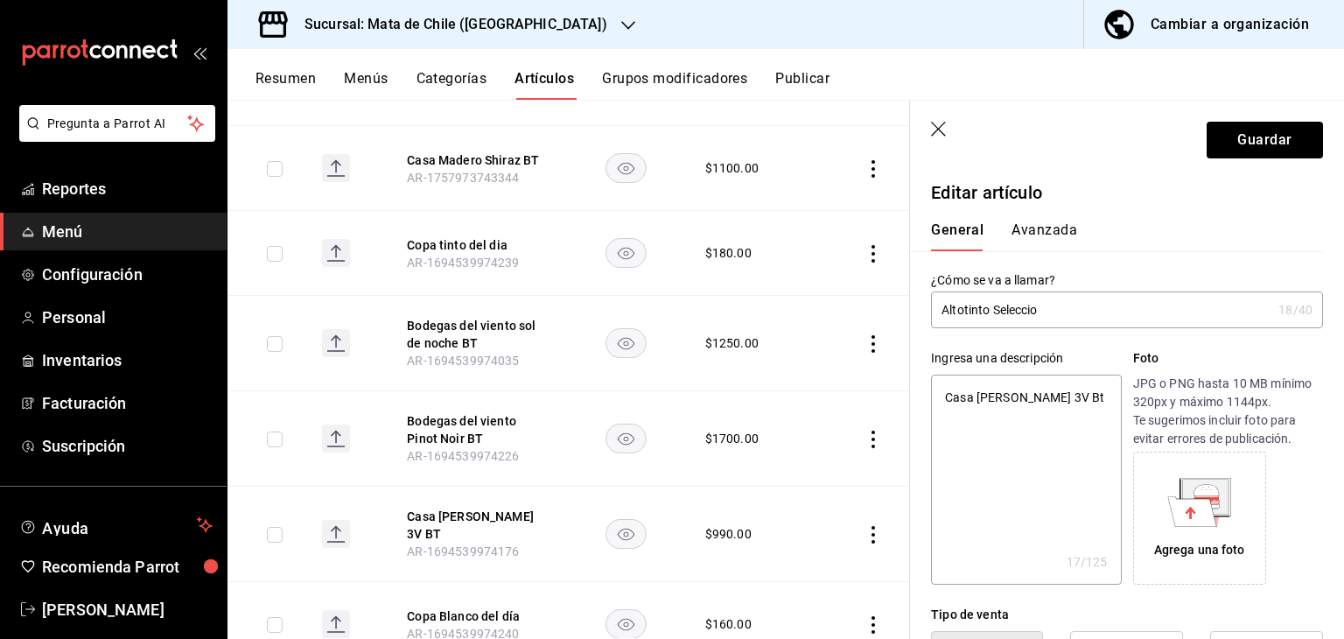
type input "Altotinto Seleccioo"
type textarea "x"
type input "Altotinto Seleccion"
type textarea "x"
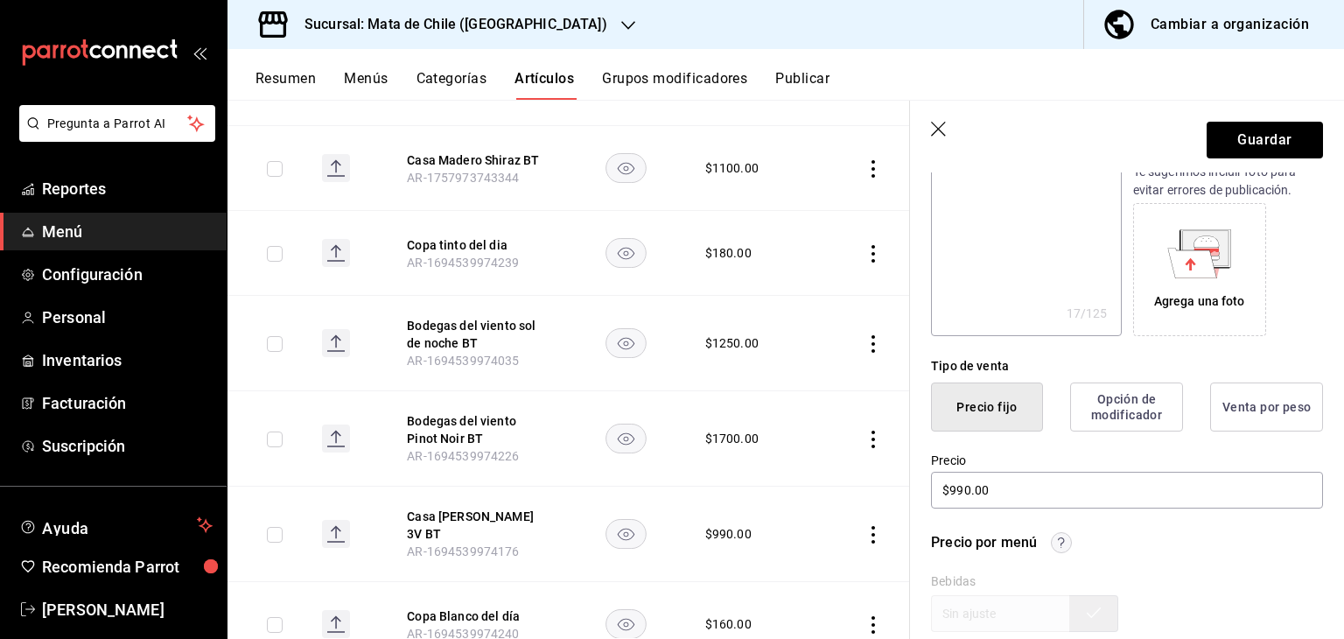
scroll to position [171, 0]
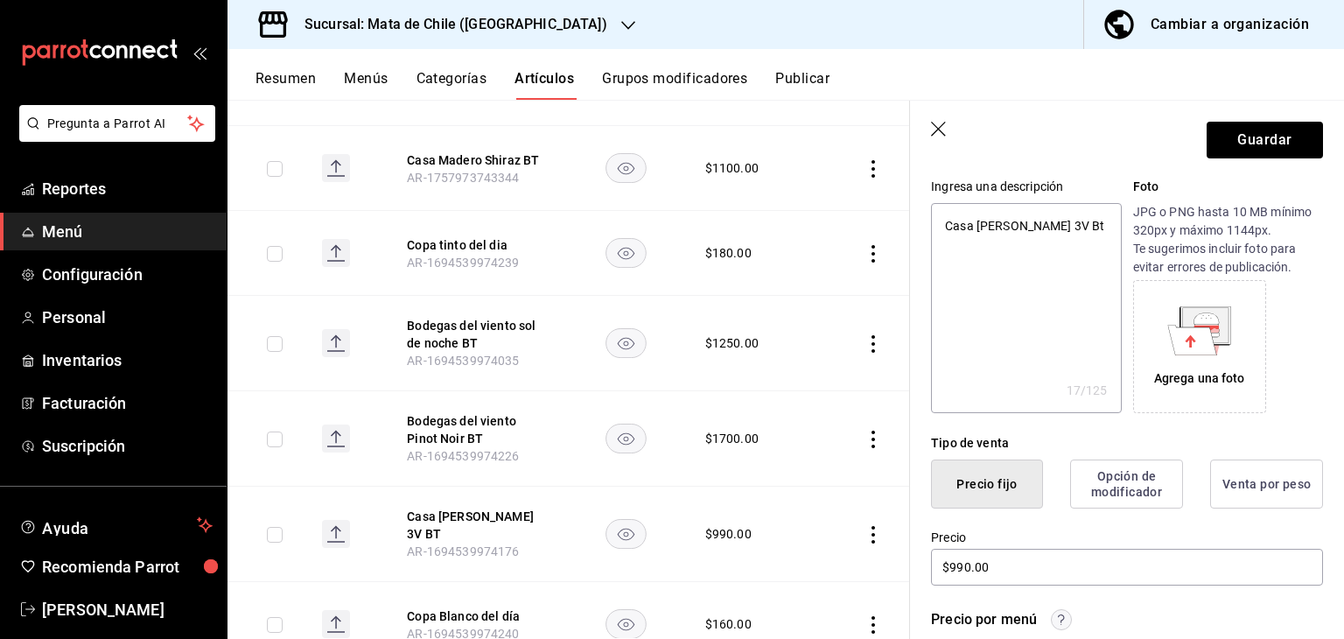
type input "Altotinto Seleccion"
type textarea "x"
click at [1004, 258] on textarea "Casa Madero 3V Bt" at bounding box center [1026, 308] width 190 height 210
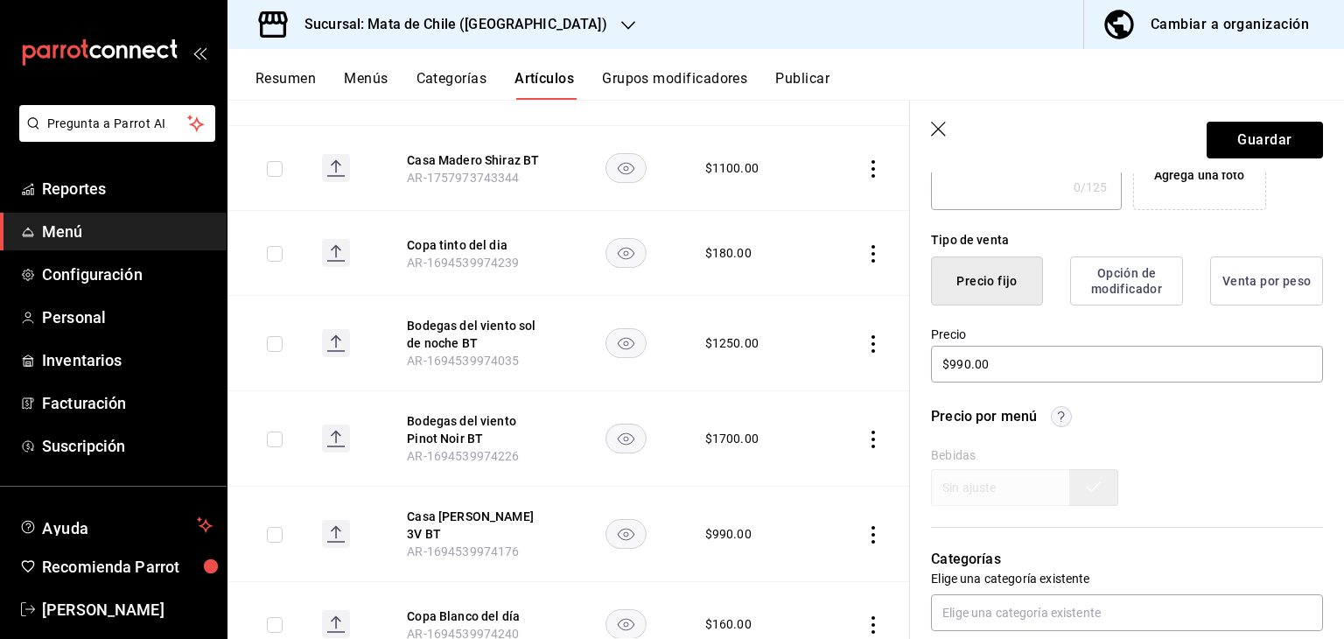
scroll to position [383, 0]
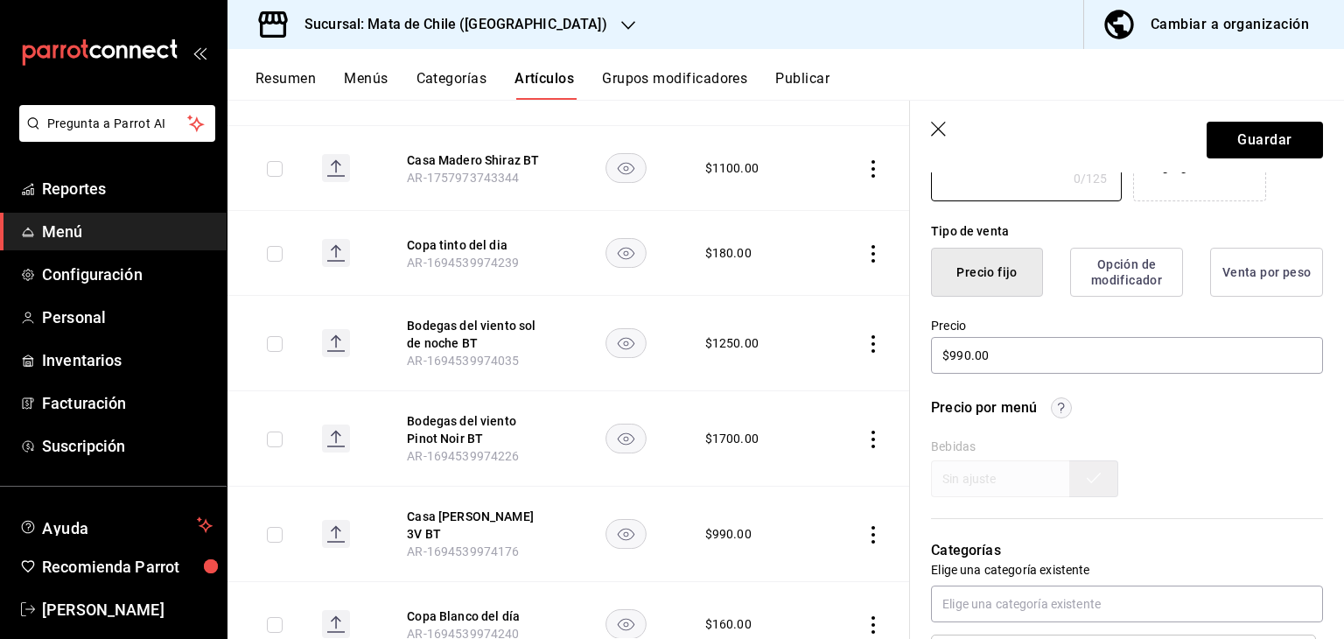
click at [968, 377] on div "Precio por menú Bebidas" at bounding box center [1116, 436] width 413 height 121
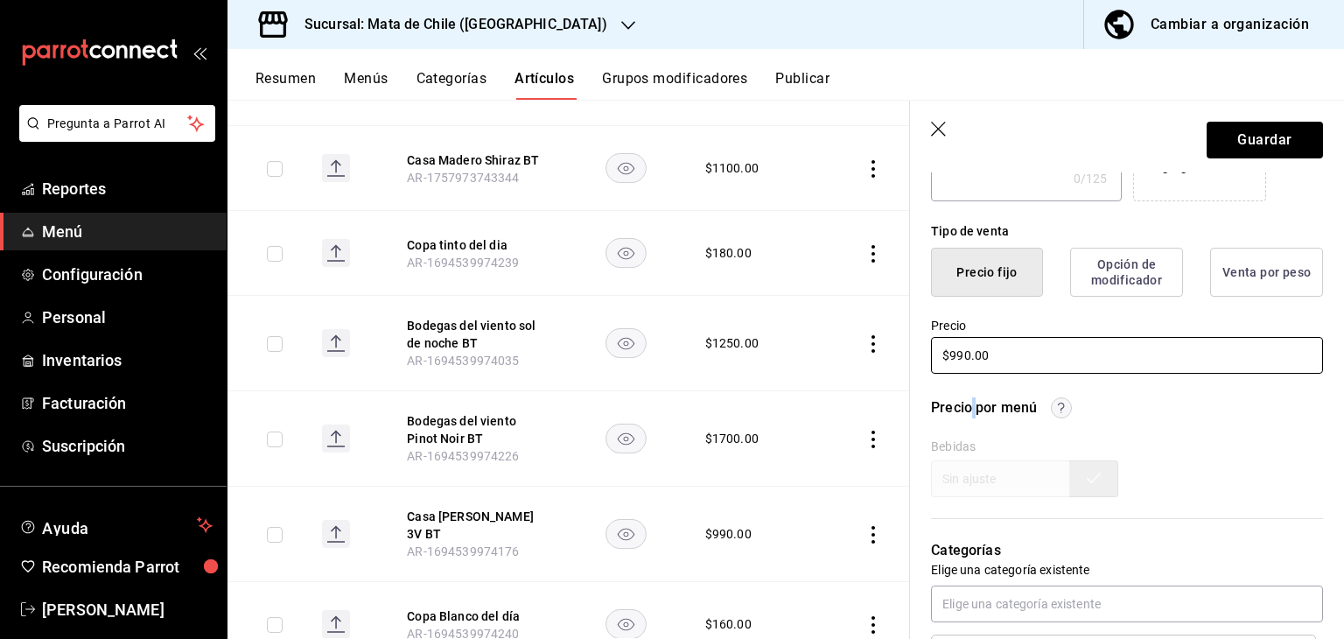
click at [984, 367] on input "$990.00" at bounding box center [1127, 355] width 392 height 37
type input "$790.00"
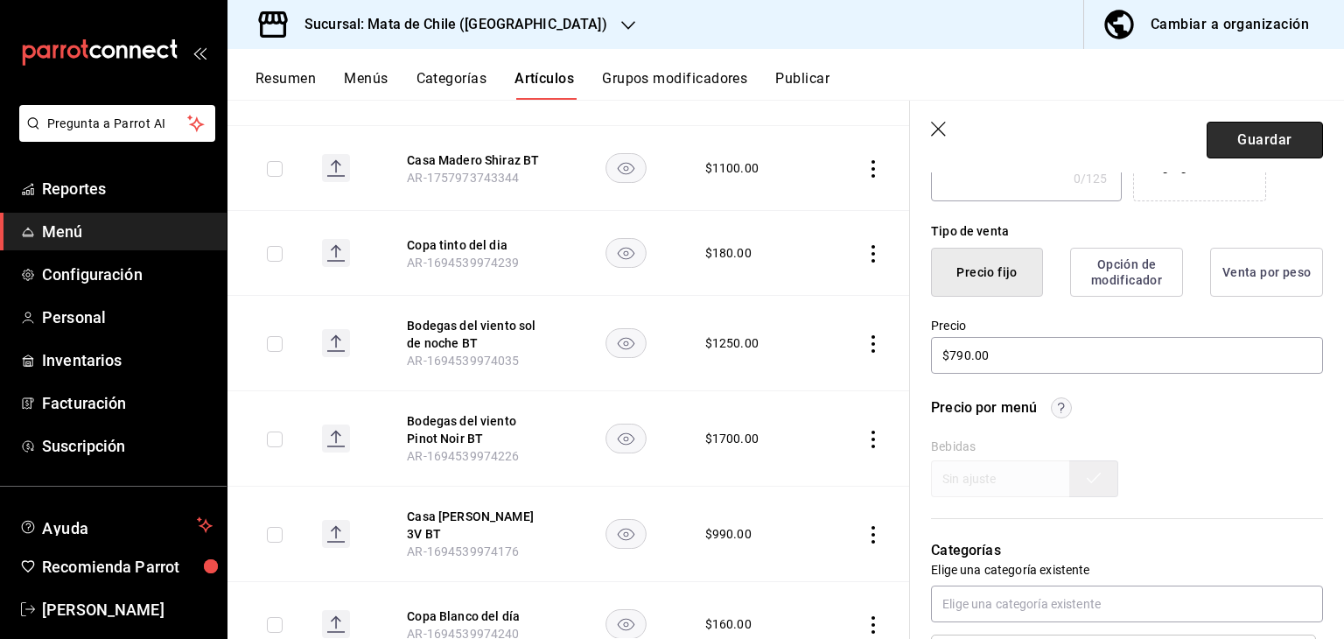
click at [1228, 140] on button "Guardar" at bounding box center [1265, 140] width 116 height 37
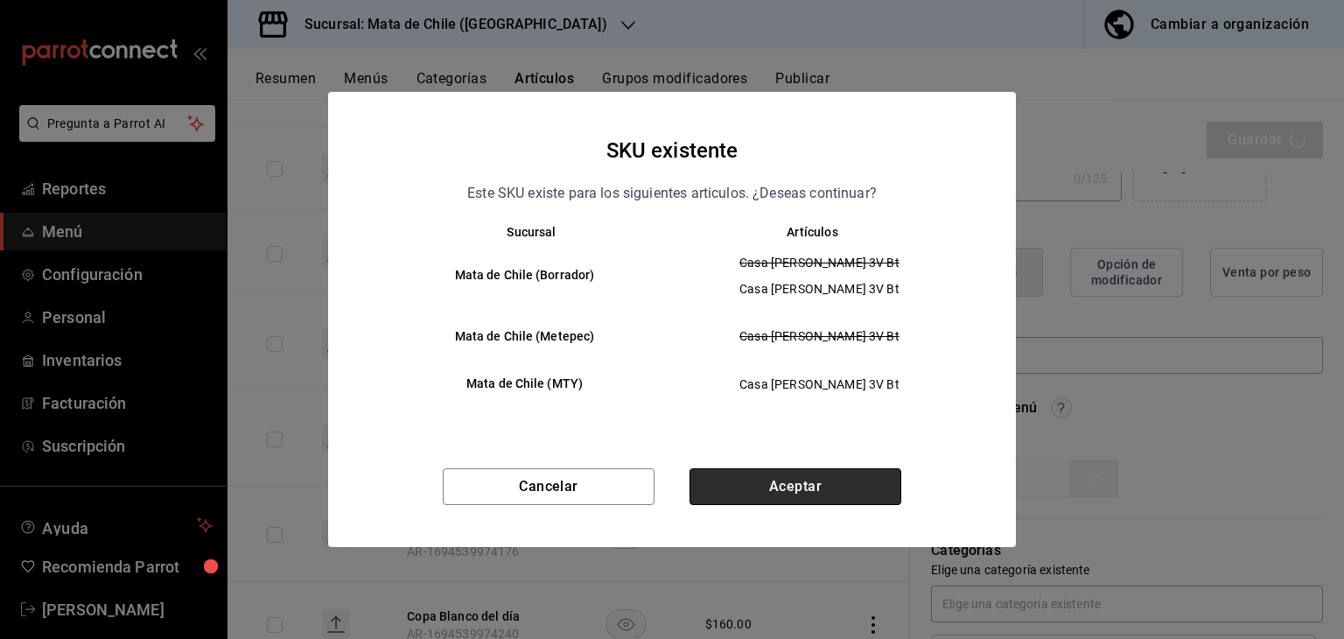
click at [801, 486] on button "Aceptar" at bounding box center [795, 486] width 212 height 37
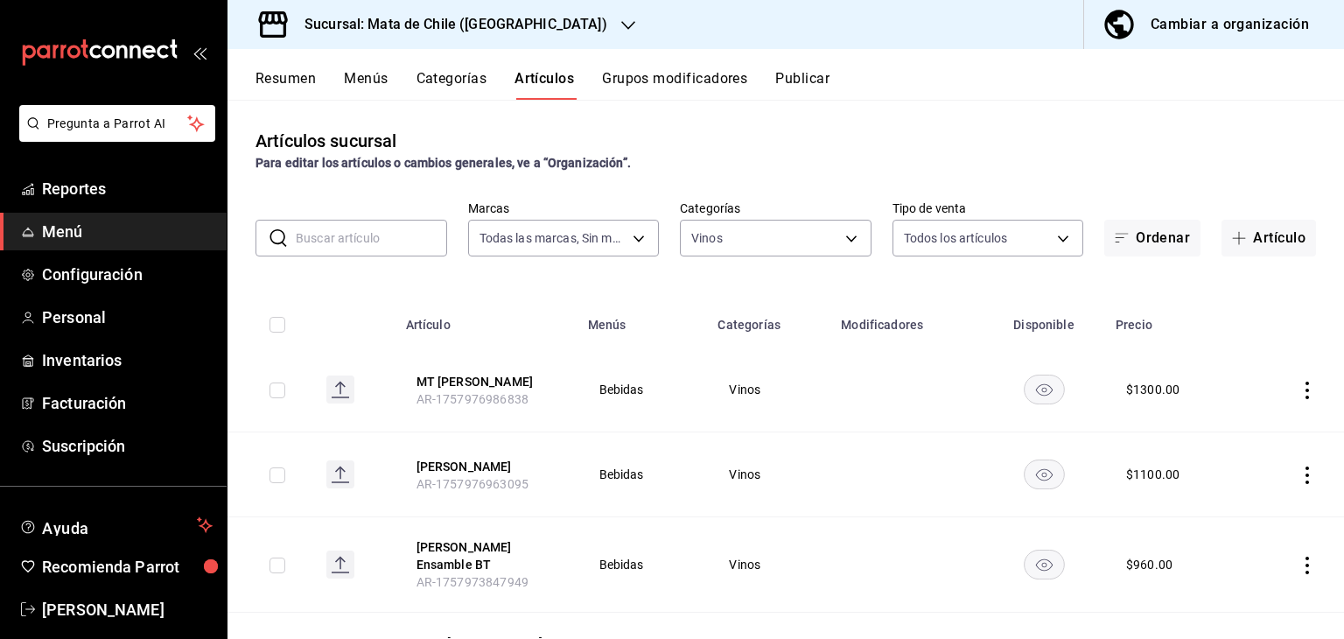
click at [798, 89] on button "Publicar" at bounding box center [802, 85] width 54 height 30
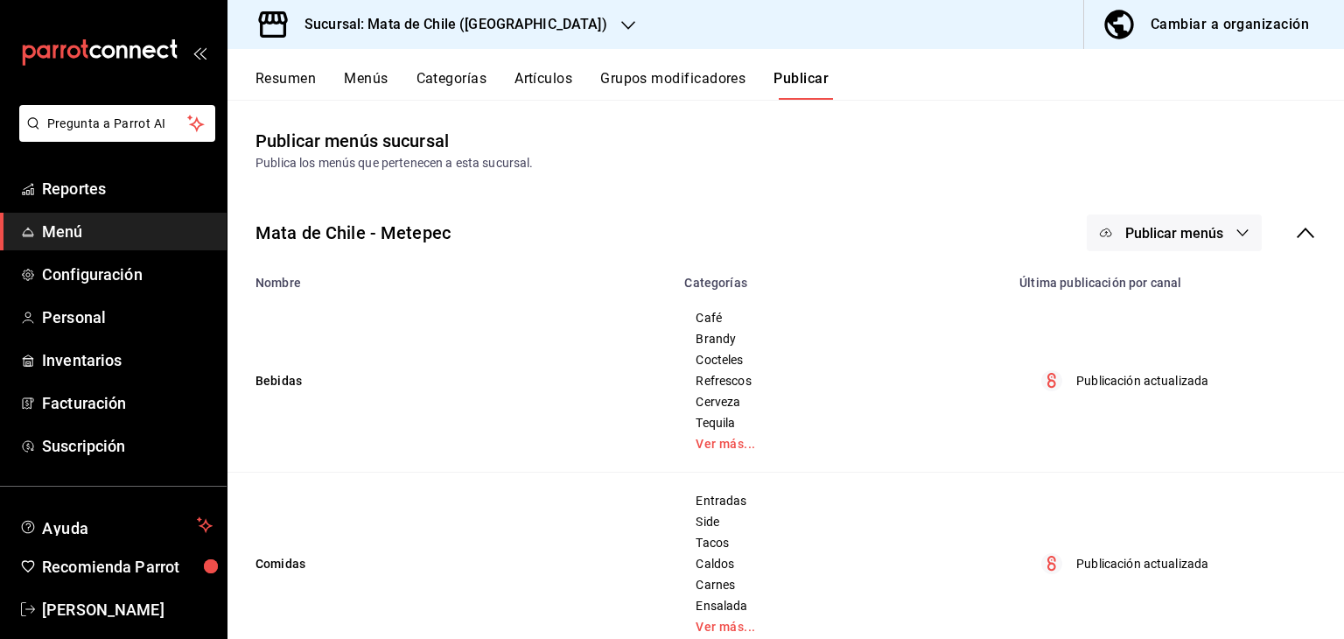
click at [1142, 229] on span "Publicar menús" at bounding box center [1174, 233] width 98 height 17
click at [1137, 310] on li "Punto de venta" at bounding box center [1161, 289] width 161 height 49
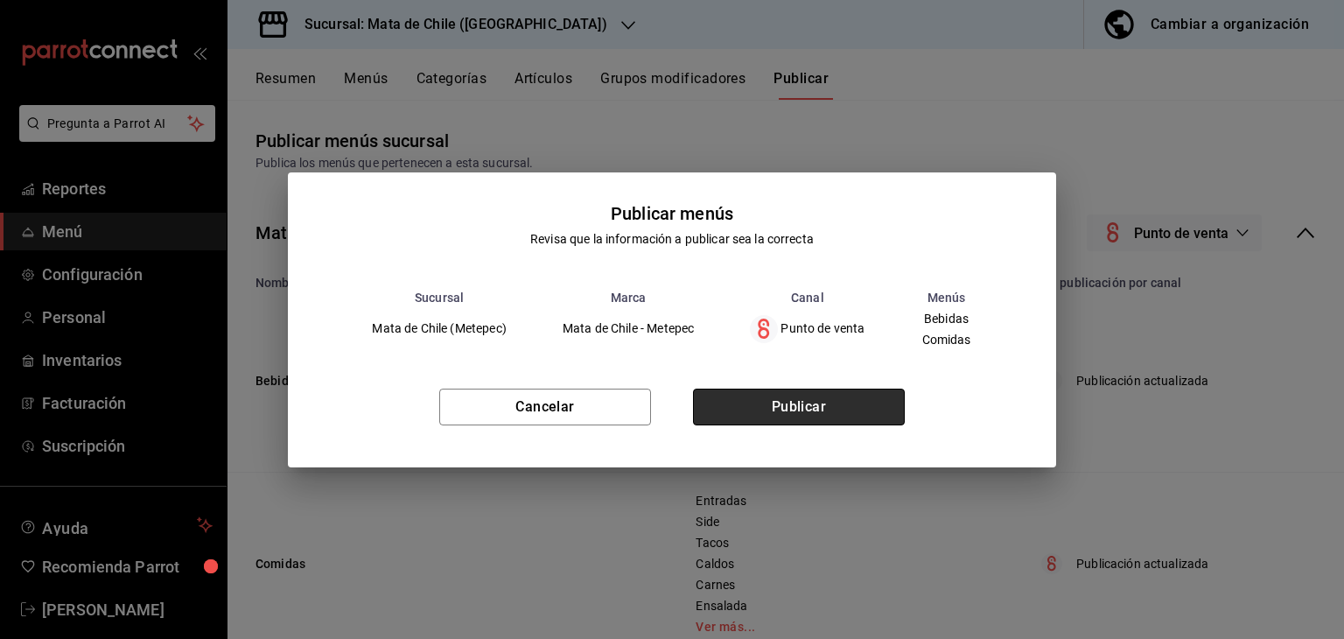
click at [749, 409] on button "Publicar" at bounding box center [799, 406] width 212 height 37
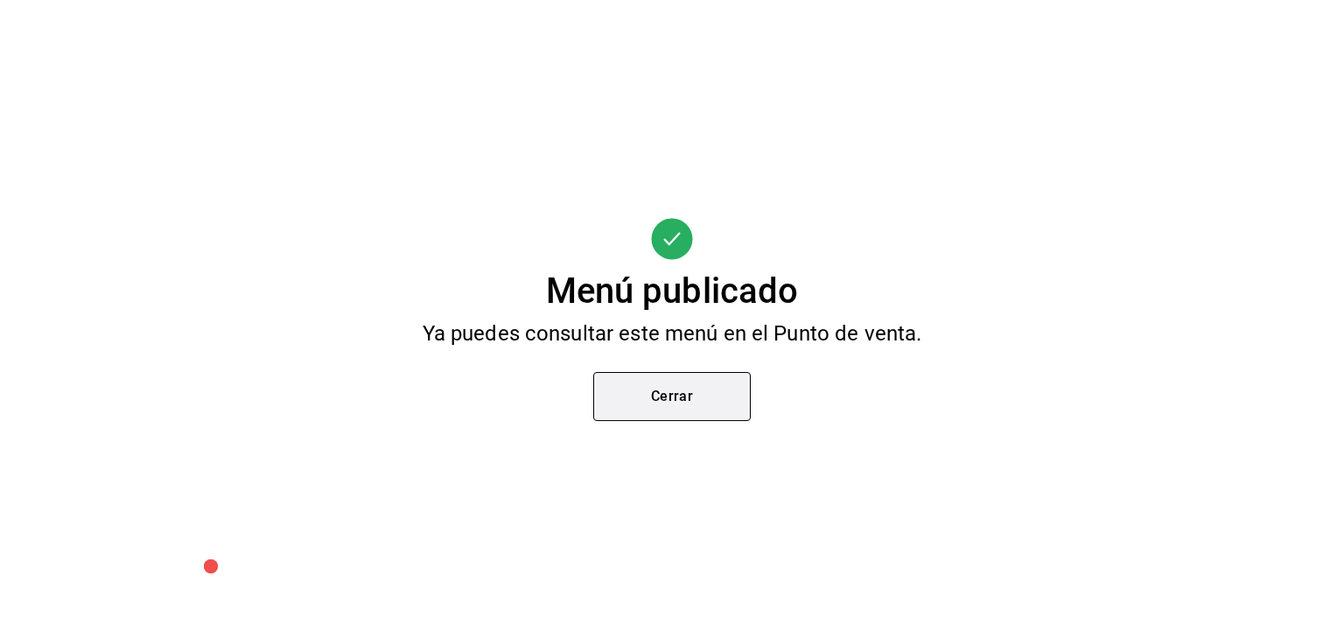
click at [681, 396] on button "Cerrar" at bounding box center [671, 396] width 157 height 49
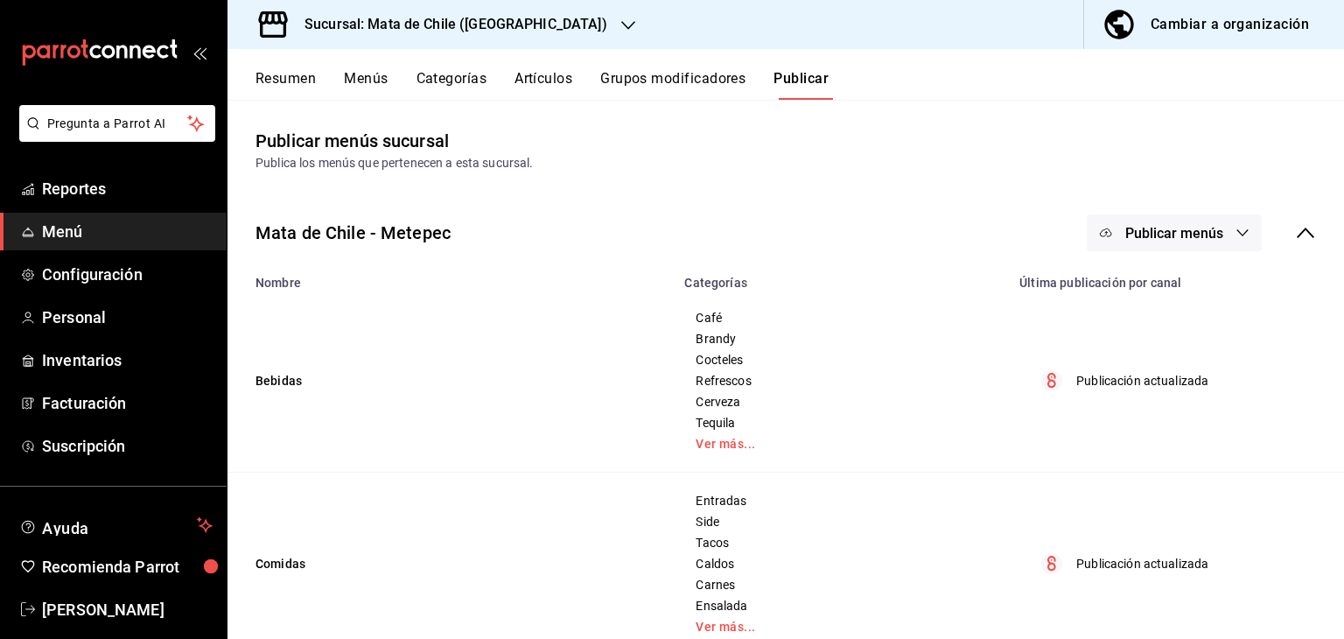
click at [520, 73] on button "Artículos" at bounding box center [543, 85] width 58 height 30
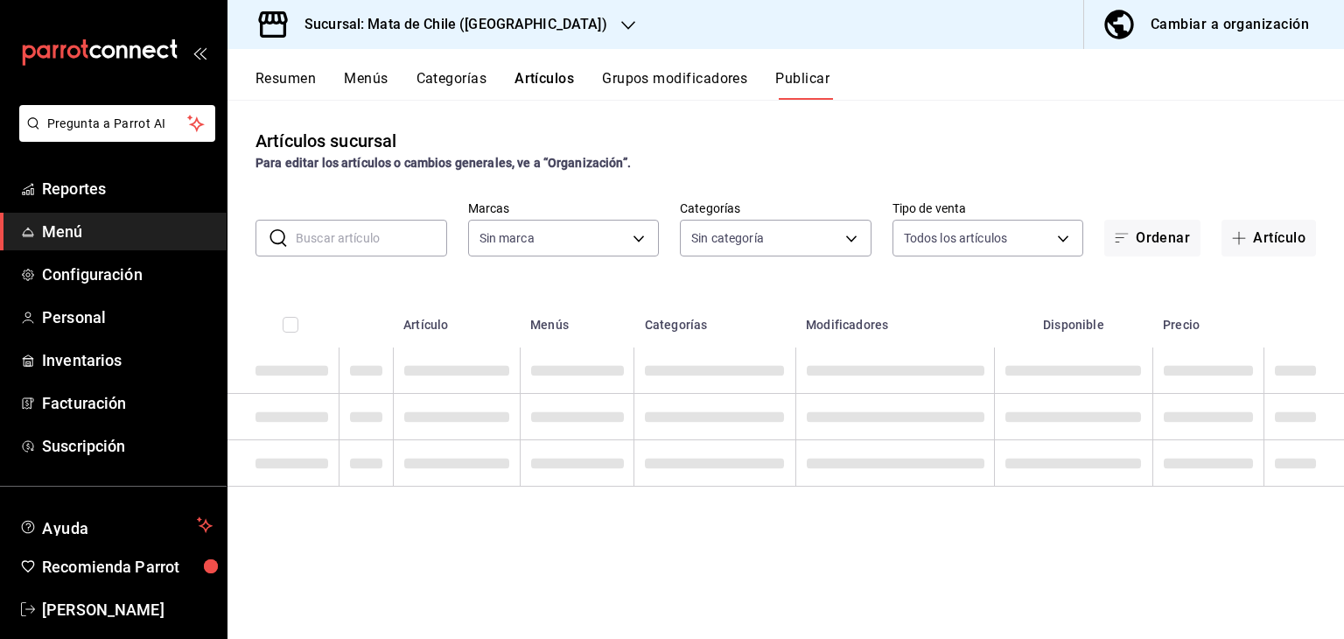
type input "f4b11457-1122-4e93-a1fc-b810eb3748b2"
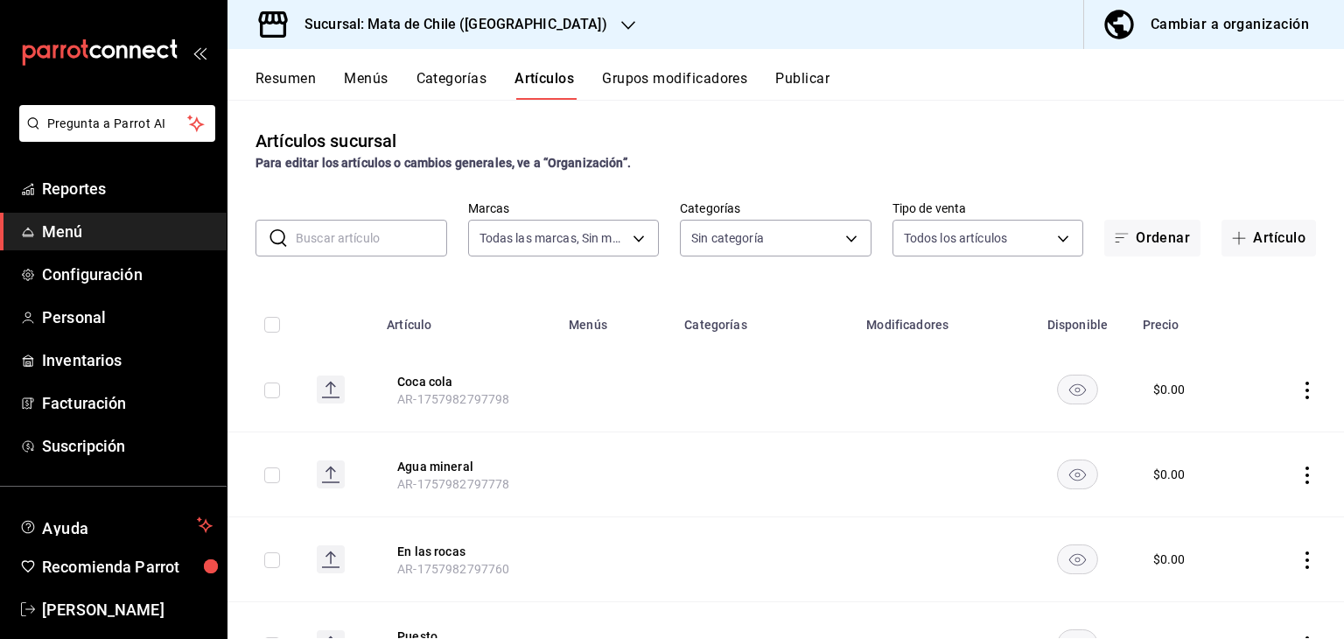
type input "a1fec979-7794-49c6-bfe9-4bedd1fc643c,d733d896-b241-4500-8c73-f8b4c6237982,c8a04…"
